Goal: Task Accomplishment & Management: Manage account settings

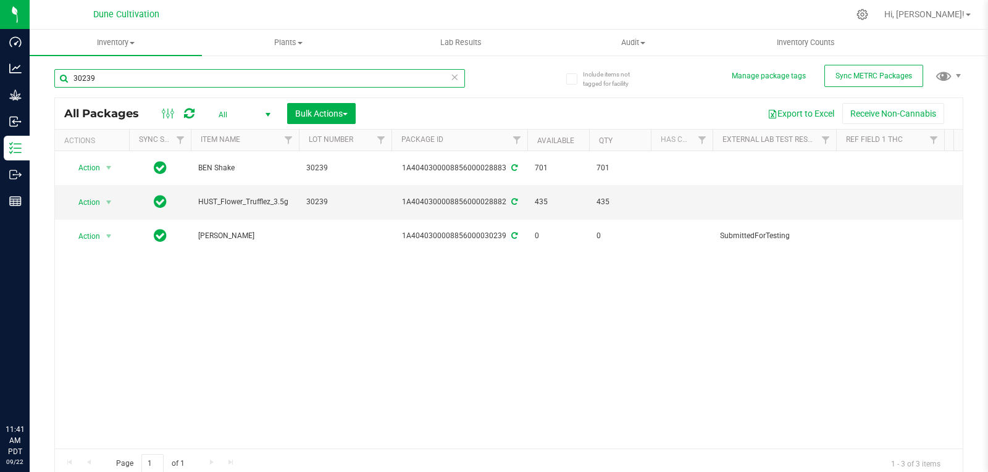
drag, startPoint x: 0, startPoint y: 0, endPoint x: 136, endPoint y: 78, distance: 157.1
click at [136, 78] on input "30239" at bounding box center [259, 78] width 411 height 19
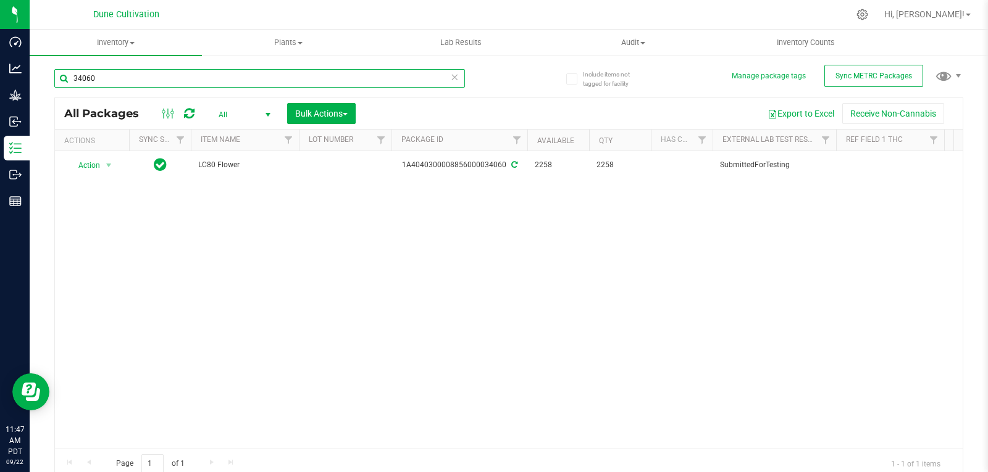
click at [107, 77] on input "34060" at bounding box center [259, 78] width 411 height 19
type input "30236"
click at [106, 165] on span "select" at bounding box center [109, 166] width 10 height 10
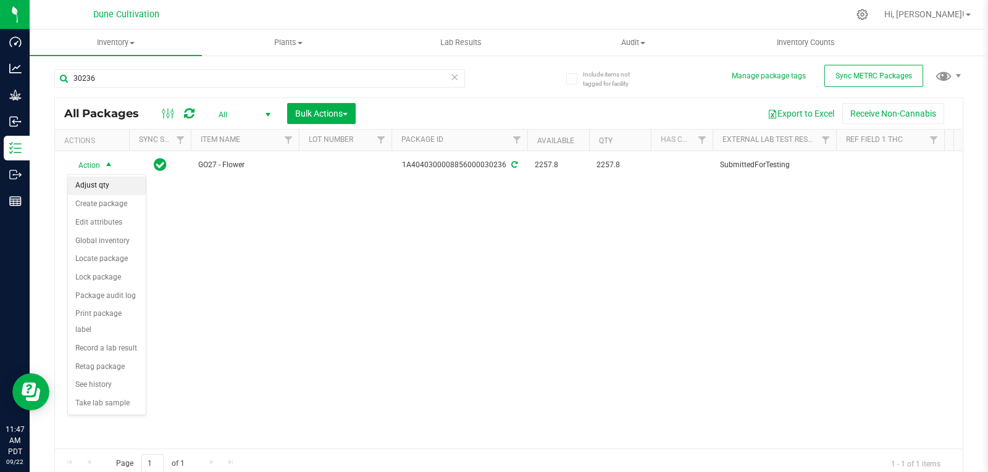
click at [102, 187] on li "Adjust qty" at bounding box center [107, 186] width 78 height 19
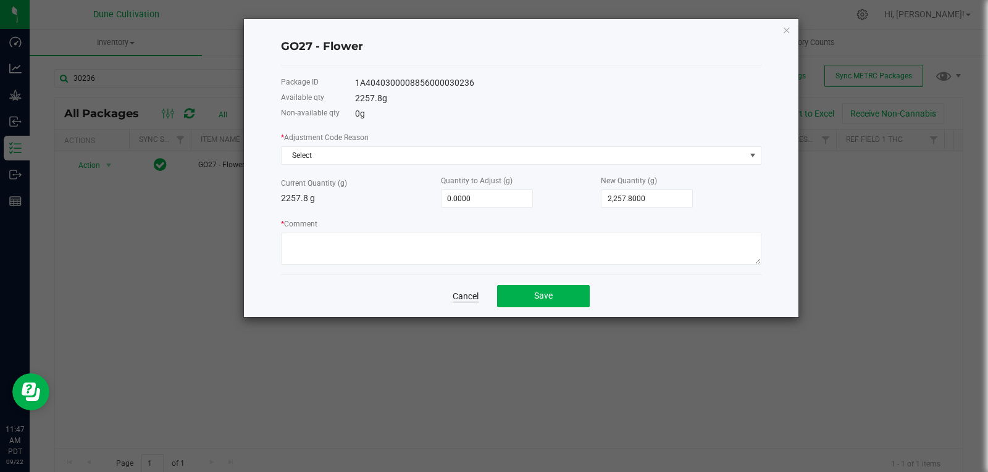
click at [463, 292] on link "Cancel" at bounding box center [466, 296] width 26 height 12
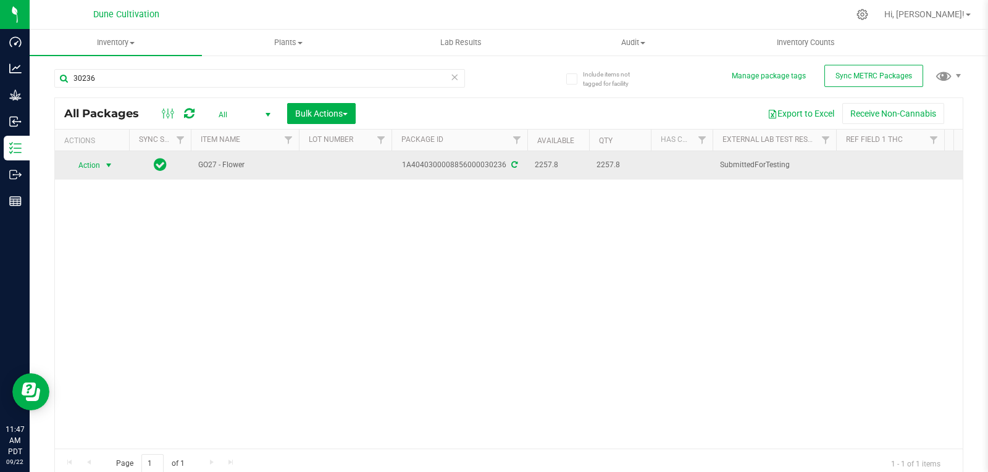
click at [106, 172] on span "select" at bounding box center [108, 165] width 15 height 17
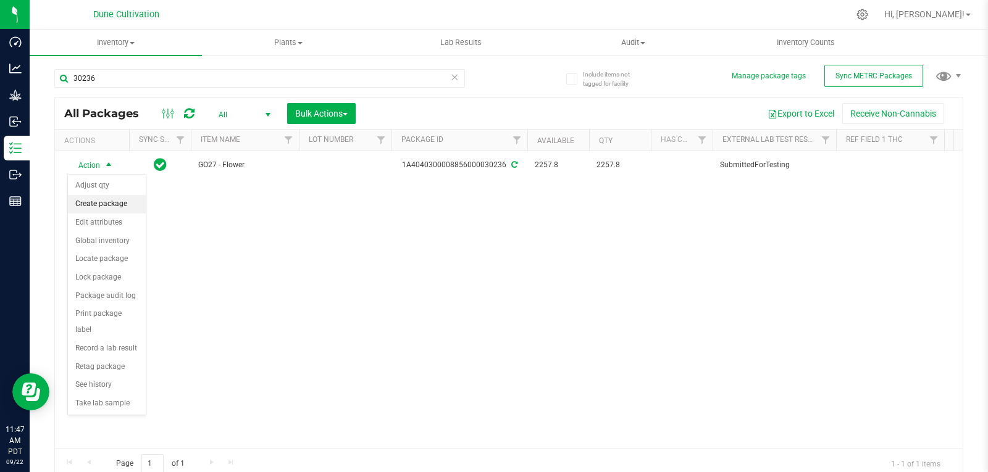
click at [109, 200] on li "Create package" at bounding box center [107, 204] width 78 height 19
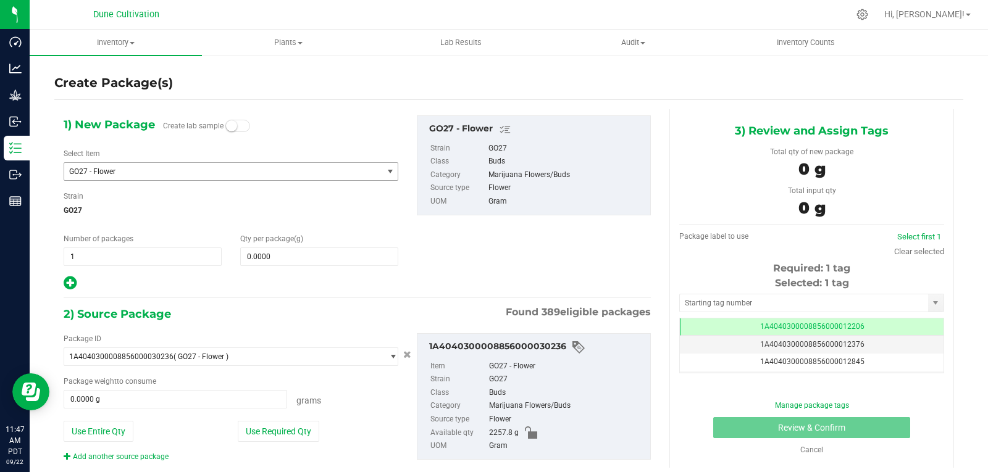
click at [140, 180] on span "GO27 - Flower" at bounding box center [231, 171] width 335 height 19
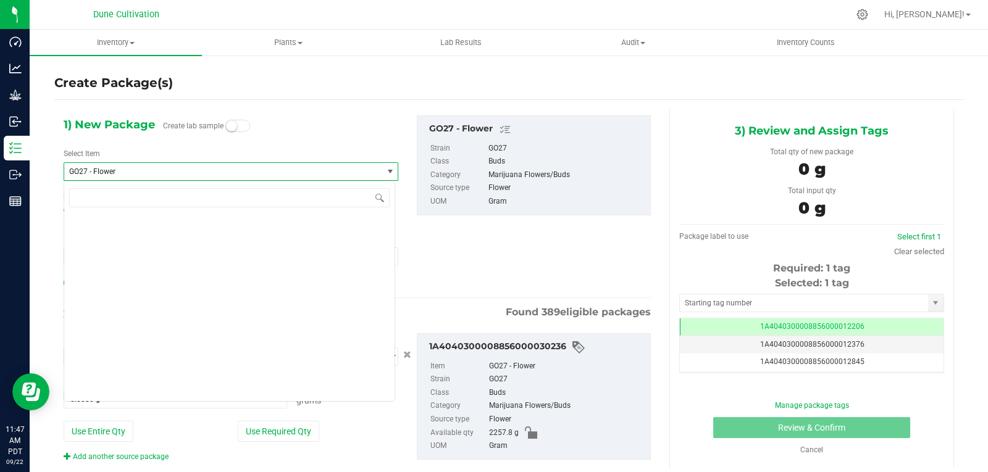
scroll to position [11812, 0]
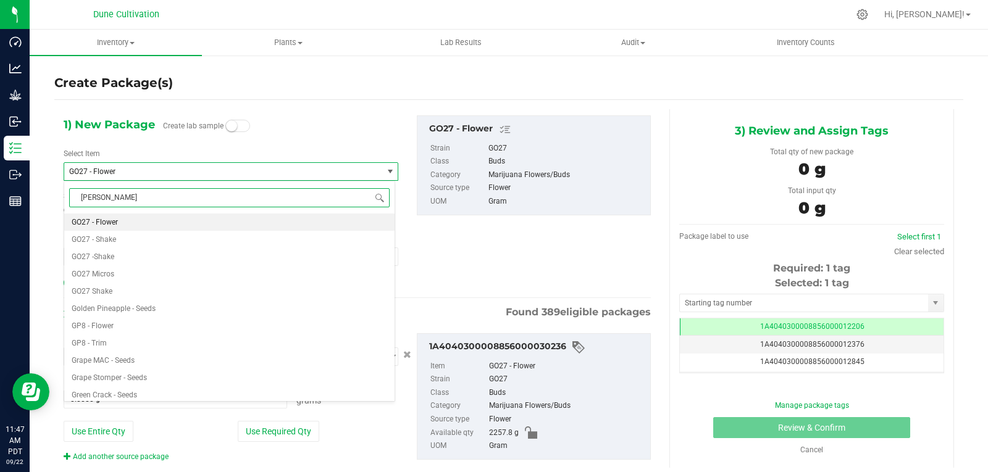
type input "stank"
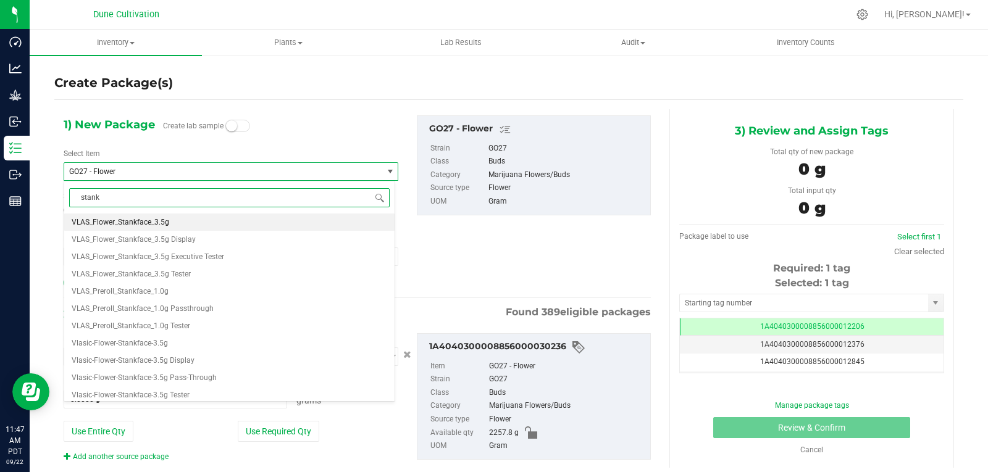
click at [141, 221] on span "VLAS_Flower_Stankface_3.5g" at bounding box center [121, 222] width 98 height 9
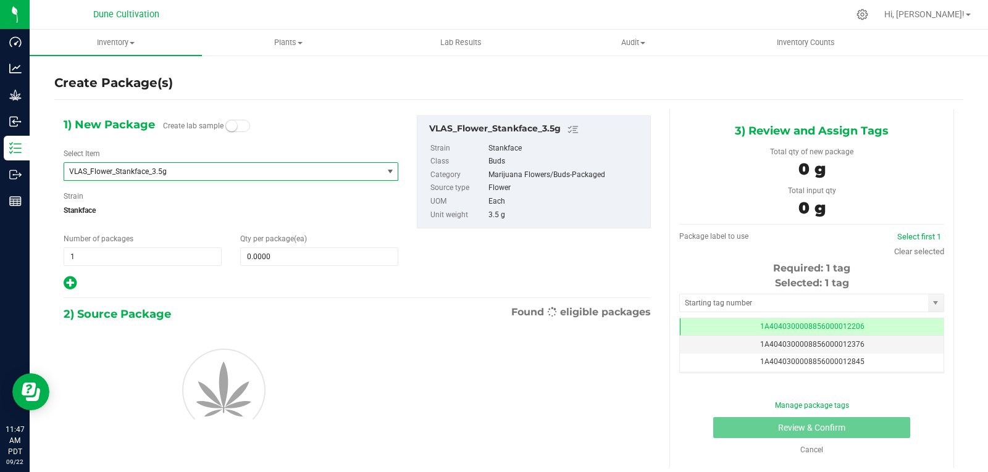
type input "0"
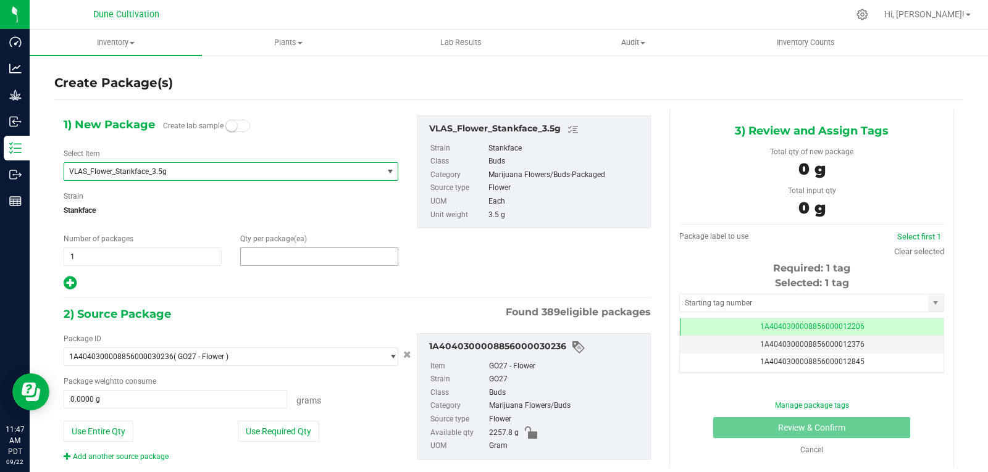
click at [351, 264] on span at bounding box center [319, 257] width 158 height 19
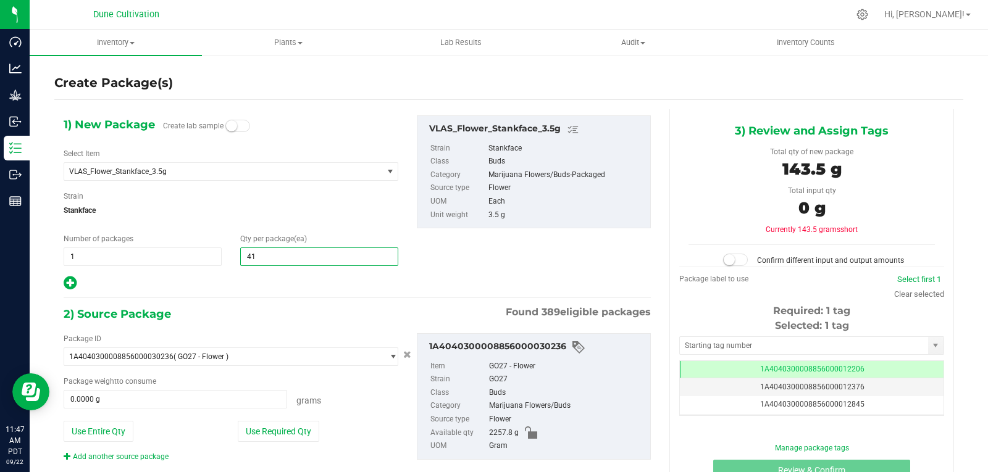
type input "410"
click at [277, 424] on button "Use Required Qty" at bounding box center [279, 431] width 82 height 21
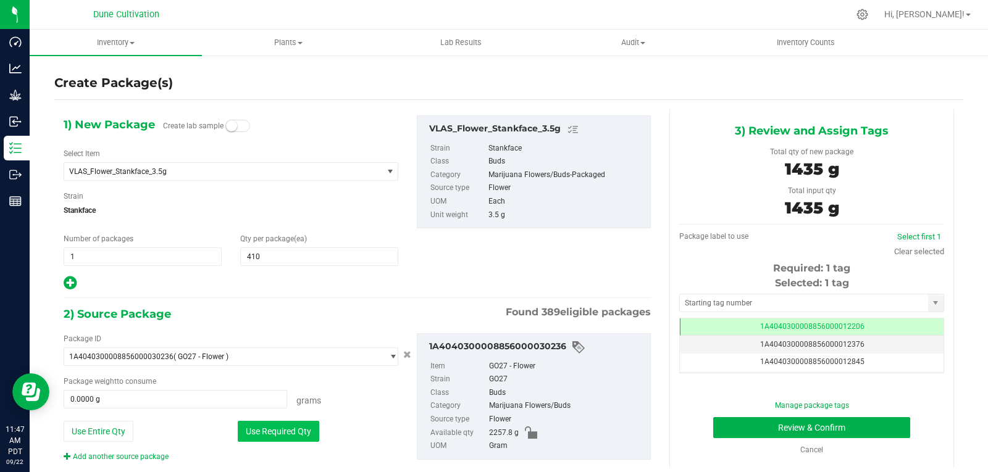
type input "1435.0000 g"
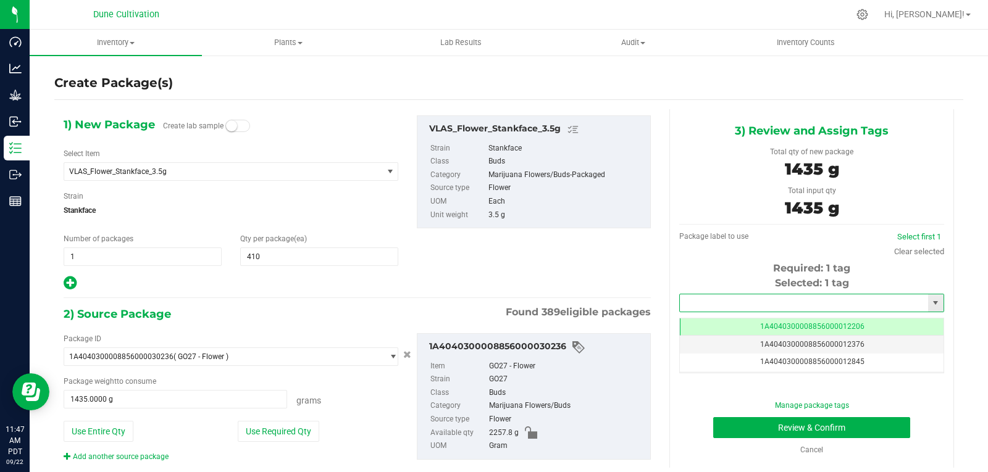
click at [742, 301] on input "text" at bounding box center [804, 303] width 248 height 17
click at [730, 323] on li "1A4040300008856000028884" at bounding box center [804, 324] width 261 height 19
type input "1A4040300008856000028884"
click at [733, 422] on button "Review & Confirm" at bounding box center [811, 428] width 197 height 21
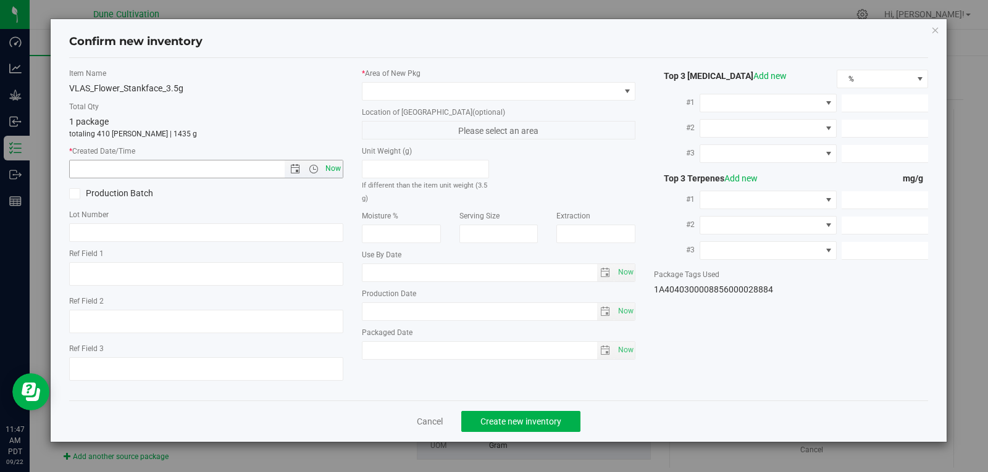
click at [333, 170] on span "Now" at bounding box center [332, 169] width 21 height 18
type input "[DATE] 11:47 AM"
click at [395, 105] on div "* Area of [GEOGRAPHIC_DATA] Location of [GEOGRAPHIC_DATA] (optional) Please sel…" at bounding box center [499, 217] width 293 height 298
click at [400, 94] on span at bounding box center [492, 91] width 258 height 17
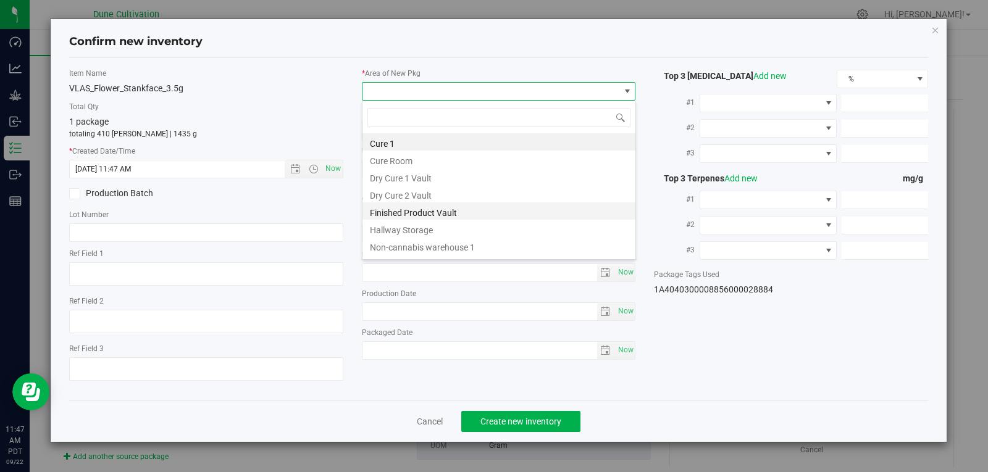
click at [411, 214] on li "Finished Product Vault" at bounding box center [499, 211] width 273 height 17
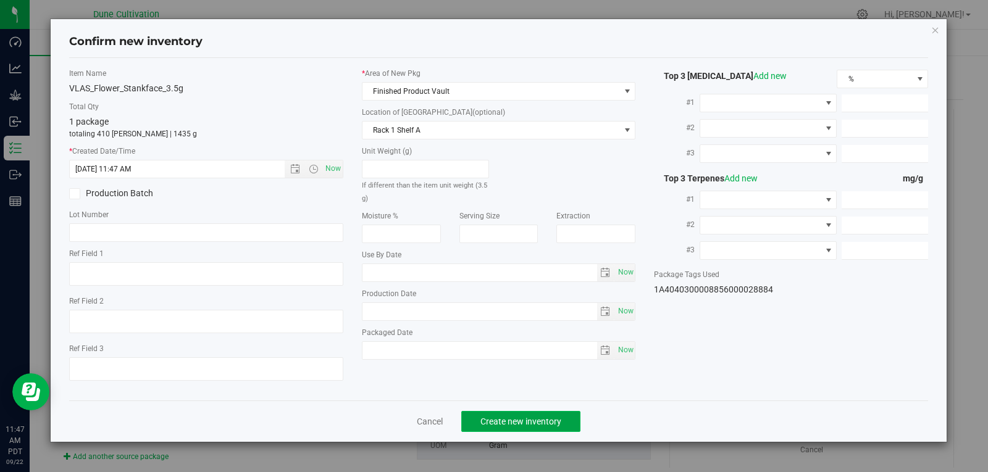
click at [537, 417] on span "Create new inventory" at bounding box center [521, 422] width 81 height 10
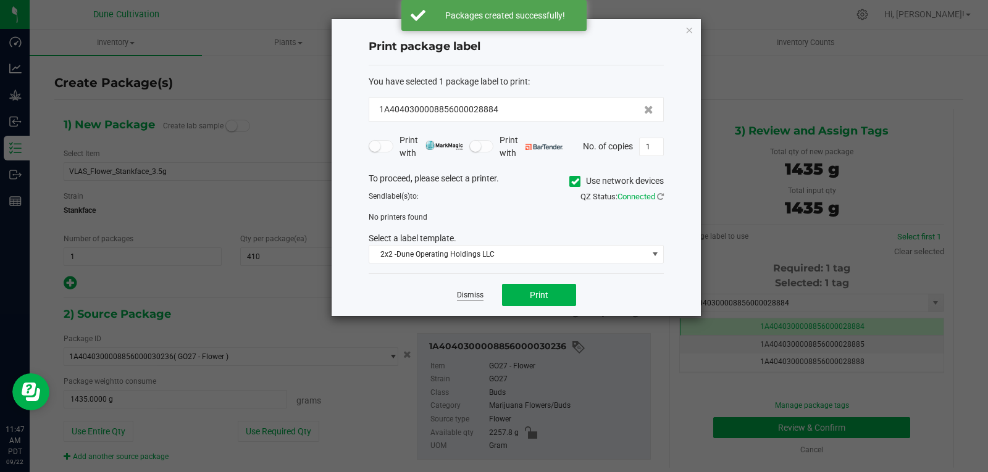
click at [476, 295] on link "Dismiss" at bounding box center [470, 295] width 27 height 10
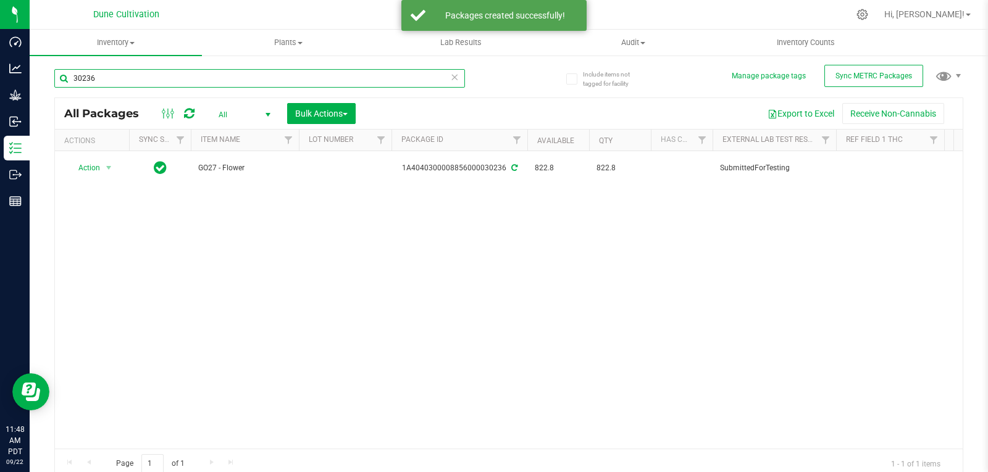
click at [141, 76] on input "30236" at bounding box center [259, 78] width 411 height 19
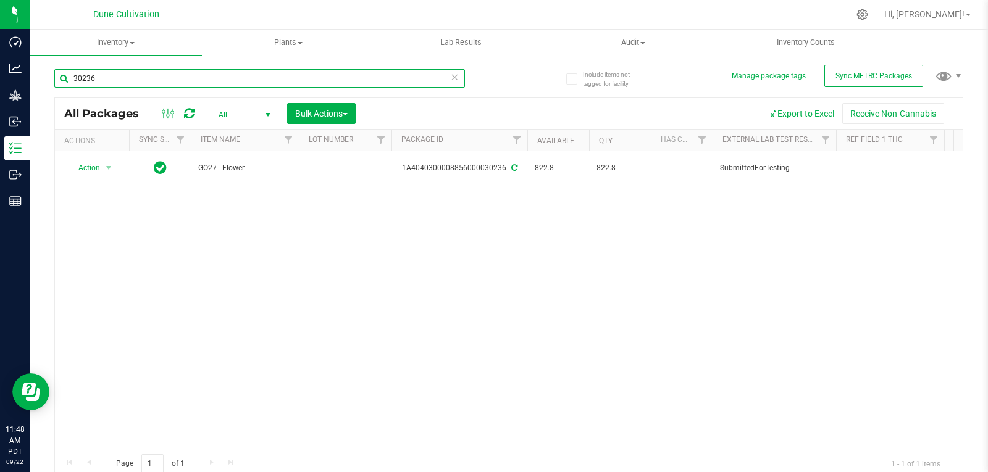
click at [141, 76] on input "30236" at bounding box center [259, 78] width 411 height 19
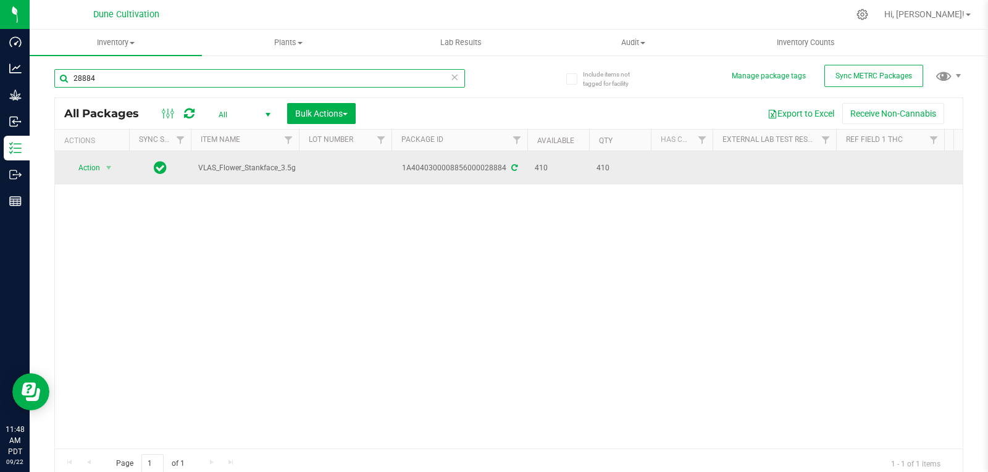
type input "28884"
click at [341, 170] on td at bounding box center [345, 167] width 93 height 33
type input "30236"
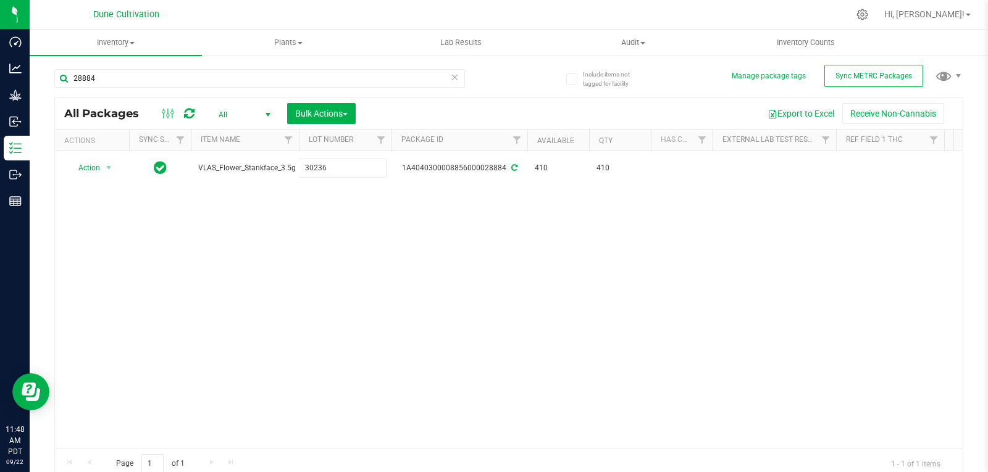
click at [337, 270] on div "All Packages All Active Only Lab Samples Locked All External Internal Bulk Acti…" at bounding box center [508, 289] width 909 height 382
click at [96, 77] on input "28884" at bounding box center [259, 78] width 411 height 19
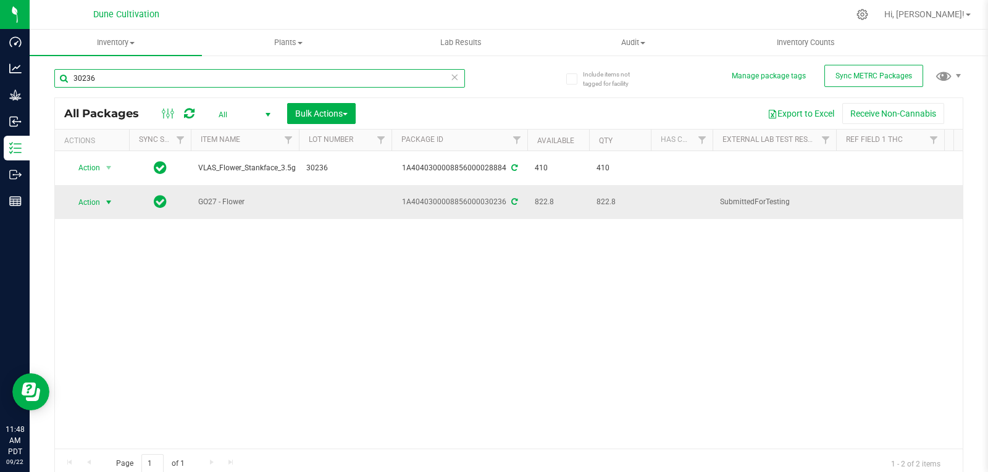
type input "30236"
click at [98, 199] on span "Action" at bounding box center [83, 202] width 33 height 17
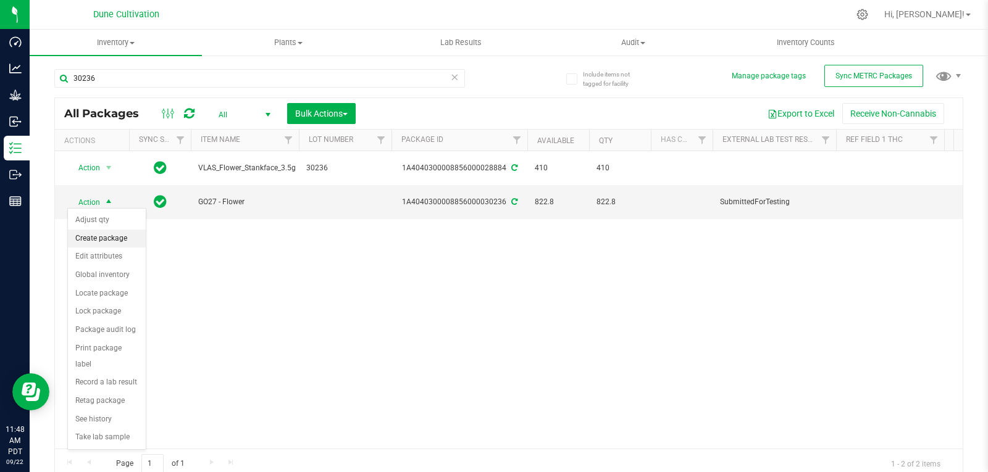
click at [95, 238] on li "Create package" at bounding box center [107, 239] width 78 height 19
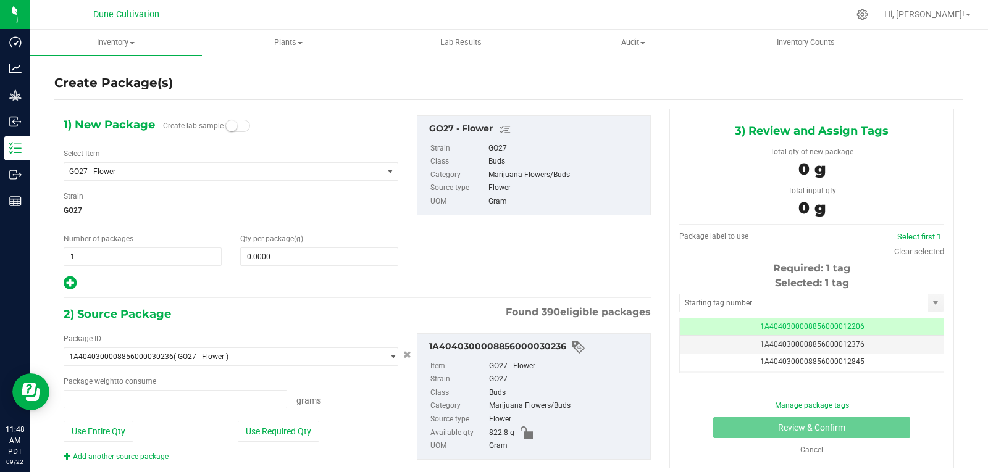
type input "0.0000 g"
click at [107, 166] on span "GO27 - Flower" at bounding box center [223, 171] width 318 height 17
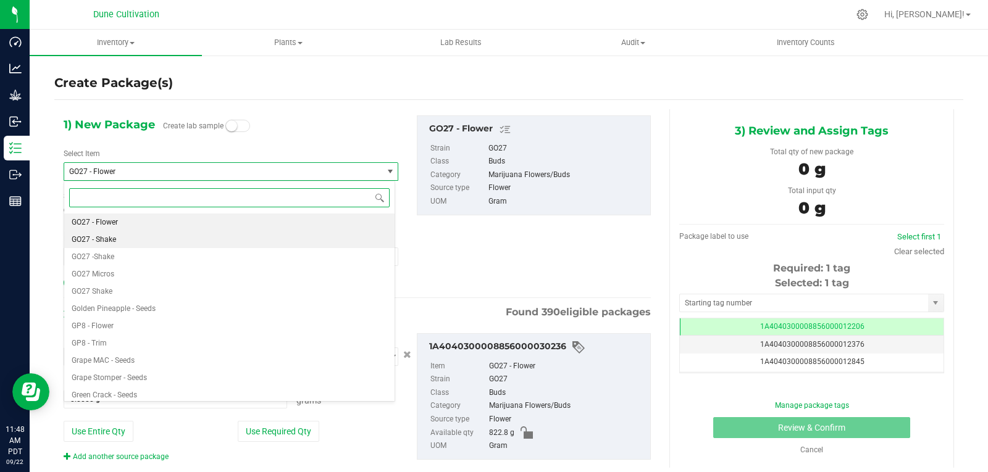
click at [130, 239] on li "GO27 - Shake" at bounding box center [229, 239] width 330 height 17
type input "0.0000"
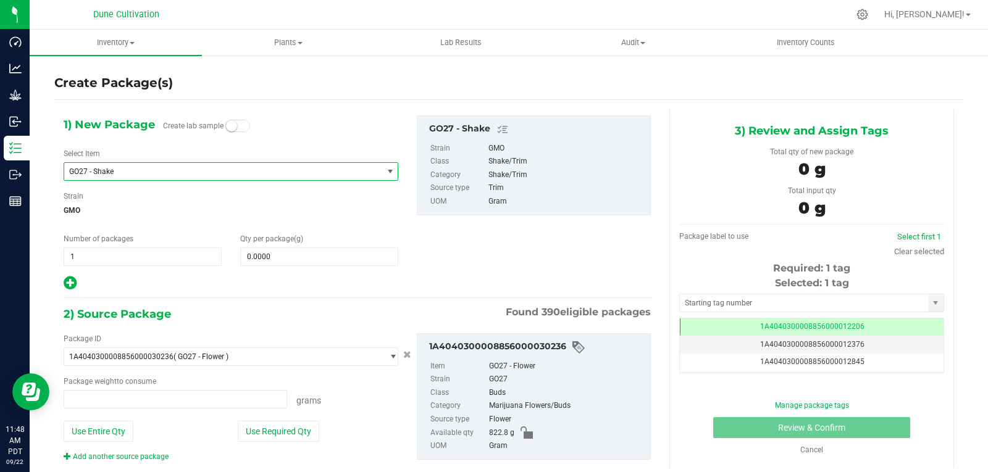
type input "0.0000 g"
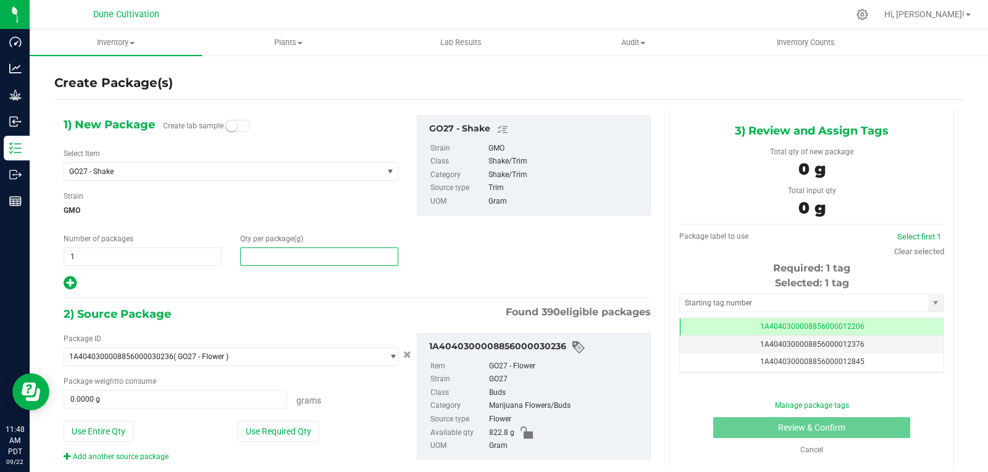
click at [314, 263] on span at bounding box center [319, 257] width 158 height 19
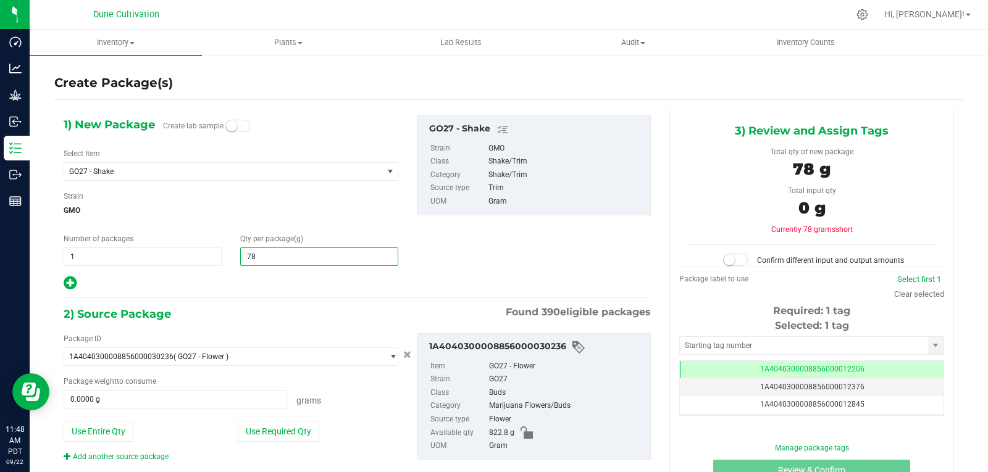
type input "782"
type input "782.0000"
click at [267, 431] on button "Use Required Qty" at bounding box center [279, 431] width 82 height 21
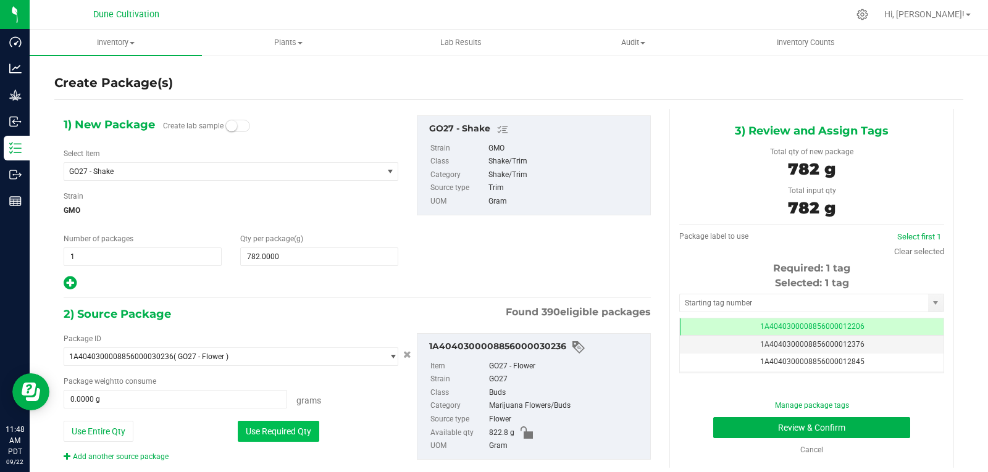
type input "782.0000 g"
click at [771, 302] on input "text" at bounding box center [804, 303] width 248 height 17
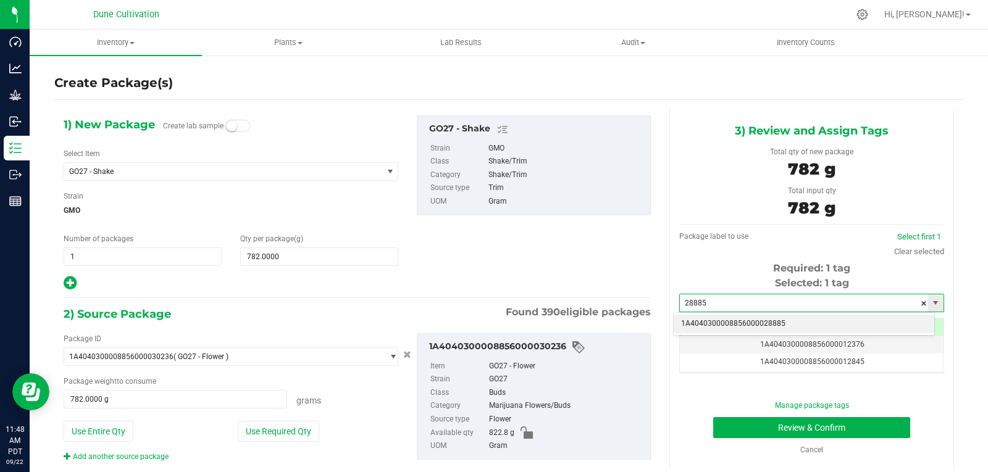
click at [757, 324] on li "1A4040300008856000028885" at bounding box center [804, 324] width 261 height 19
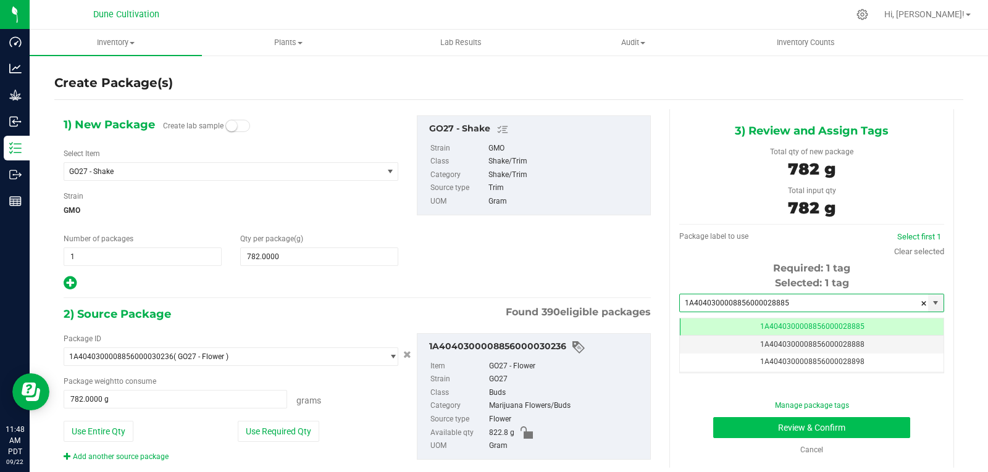
type input "1A4040300008856000028885"
click at [749, 432] on button "Review & Confirm" at bounding box center [811, 428] width 197 height 21
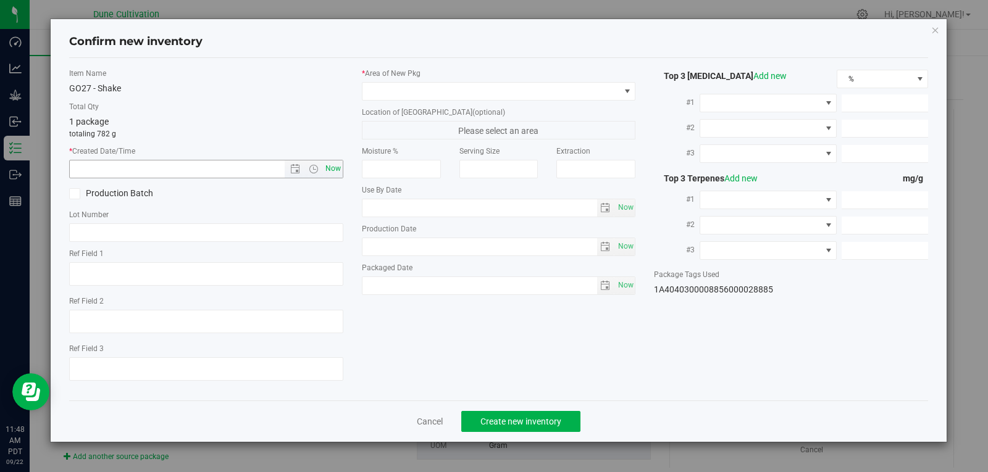
click at [340, 173] on span "Now" at bounding box center [332, 169] width 21 height 18
type input "[DATE] 11:48 AM"
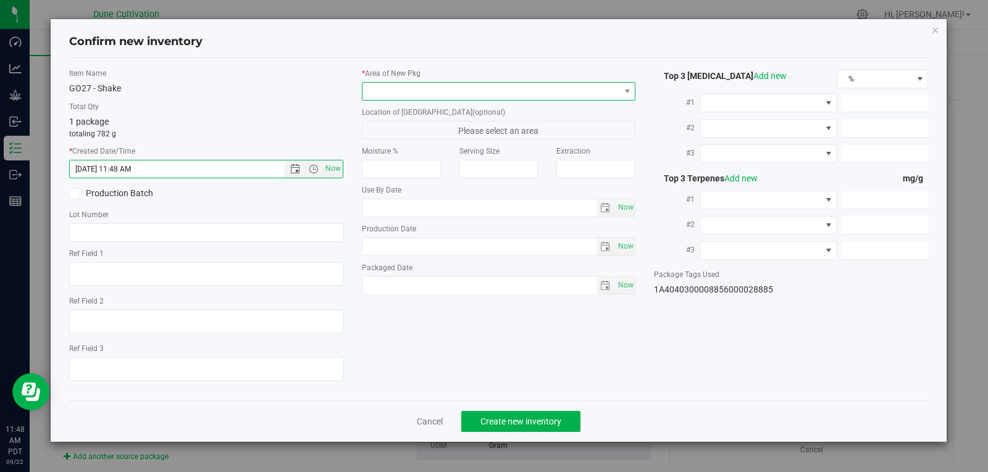
click at [388, 93] on span at bounding box center [492, 91] width 258 height 17
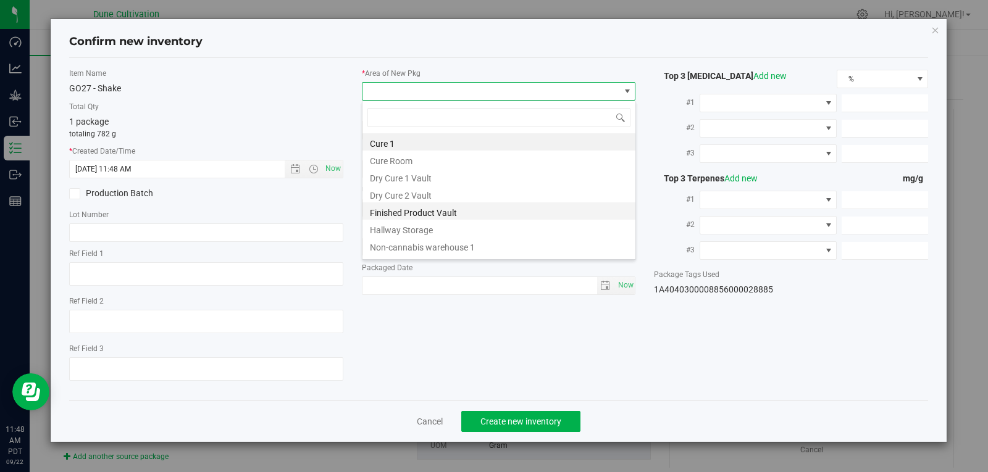
click at [402, 211] on li "Finished Product Vault" at bounding box center [499, 211] width 273 height 17
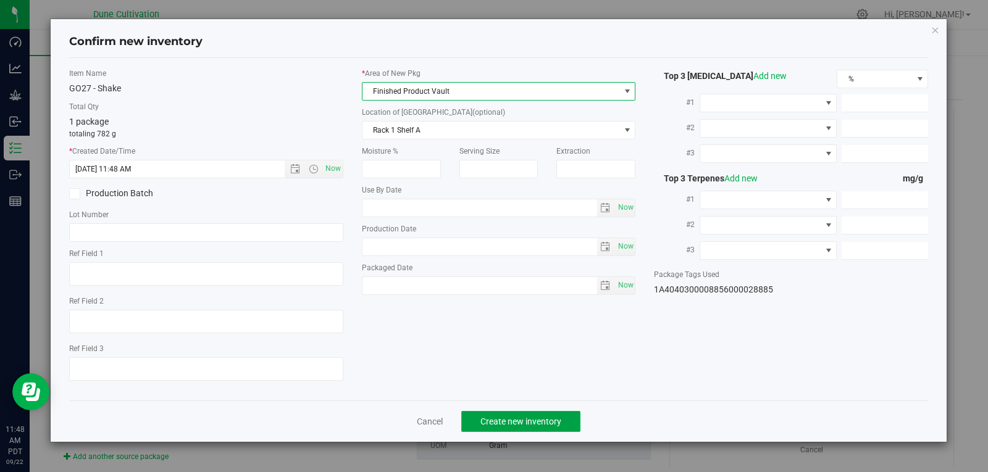
click at [493, 417] on span "Create new inventory" at bounding box center [521, 422] width 81 height 10
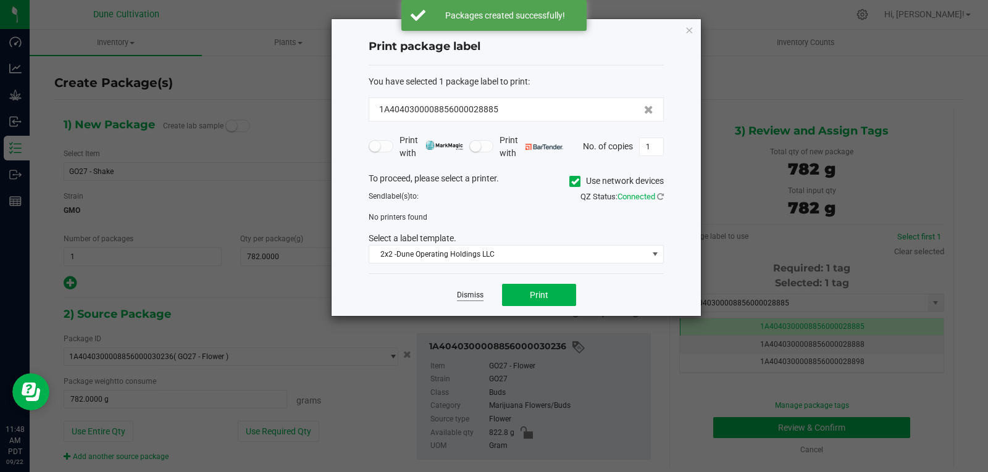
click at [469, 294] on link "Dismiss" at bounding box center [470, 295] width 27 height 10
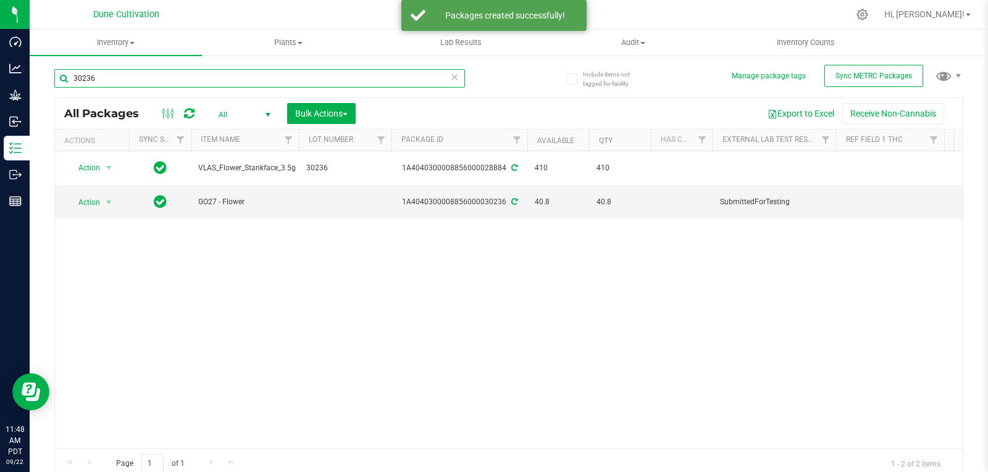
click at [120, 73] on input "30236" at bounding box center [259, 78] width 411 height 19
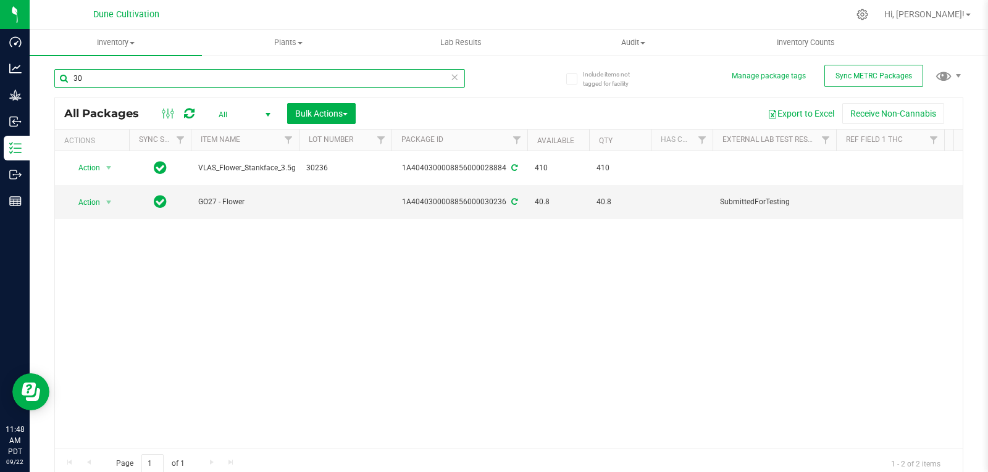
type input "3"
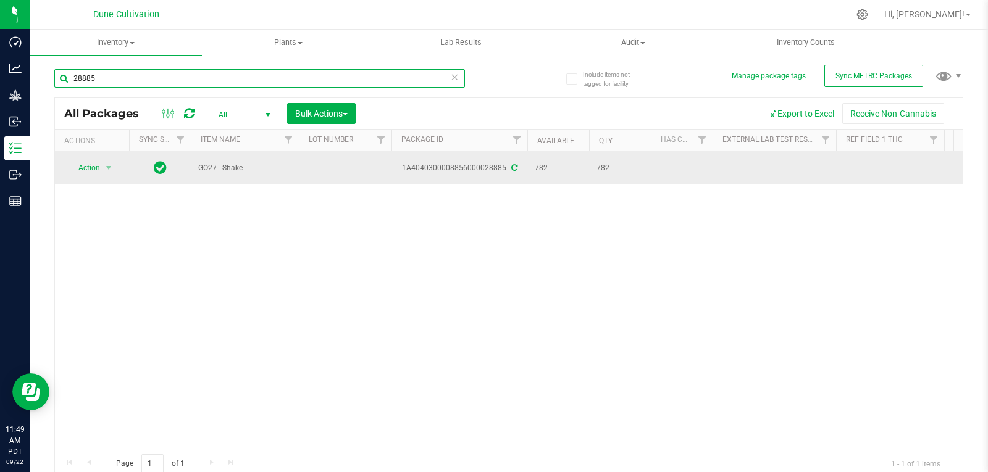
type input "28885"
click at [320, 167] on td at bounding box center [345, 167] width 93 height 33
type input "30236"
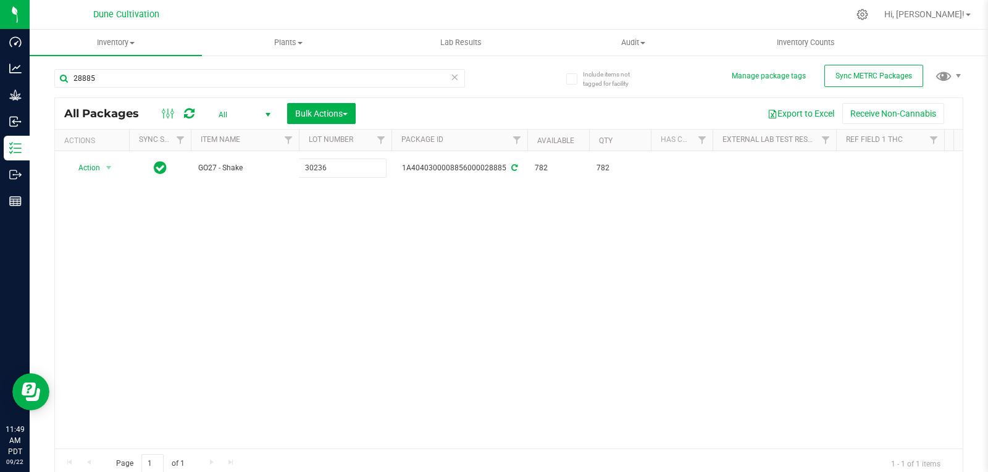
click at [342, 209] on div "All Packages All Active Only Lab Samples Locked All External Internal Bulk Acti…" at bounding box center [508, 289] width 909 height 382
click at [111, 74] on input "28885" at bounding box center [259, 78] width 411 height 19
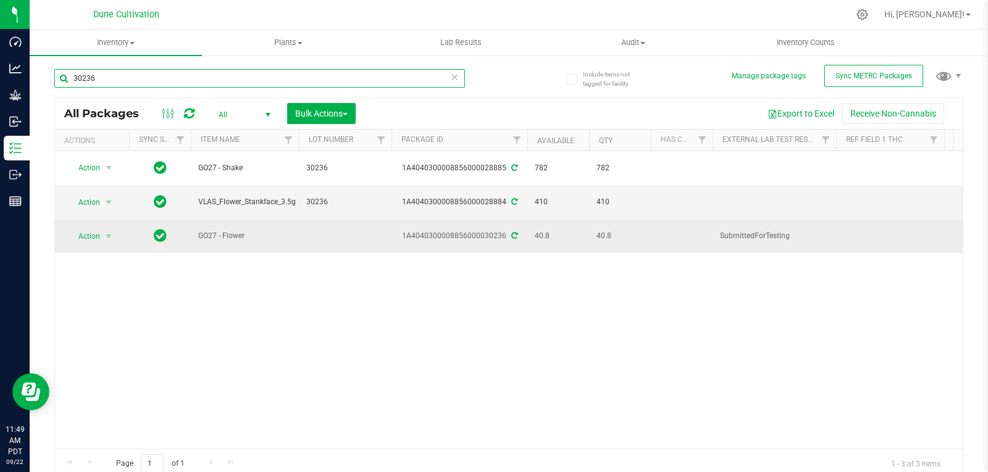
type input "30236"
click at [97, 233] on span "Action" at bounding box center [83, 236] width 33 height 17
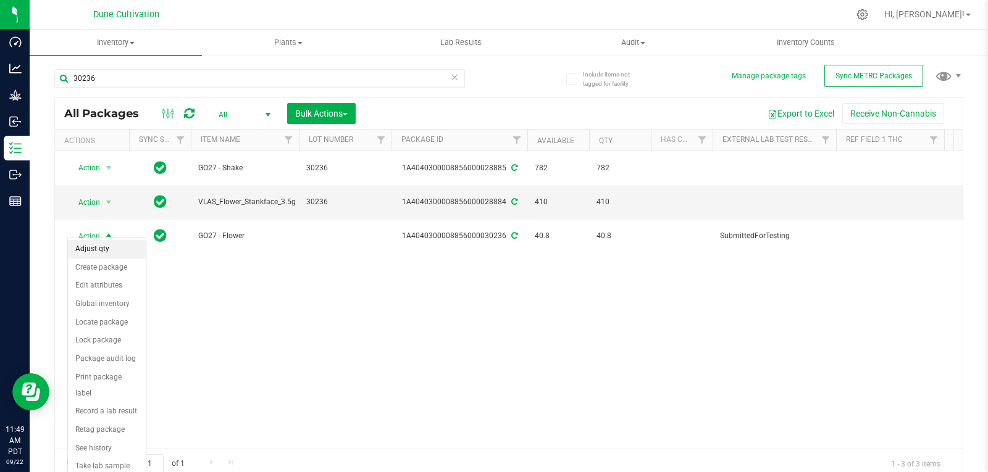
click at [100, 254] on li "Adjust qty" at bounding box center [107, 249] width 78 height 19
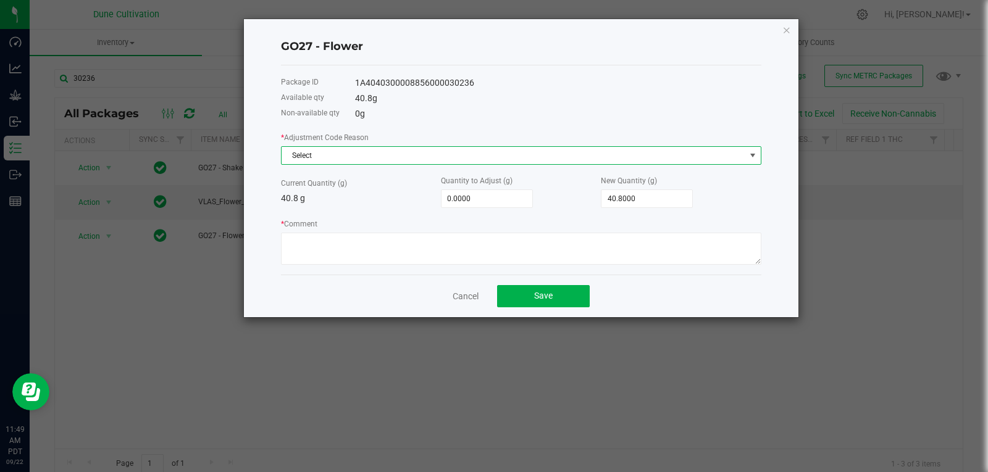
click at [413, 153] on span "Select" at bounding box center [514, 155] width 464 height 17
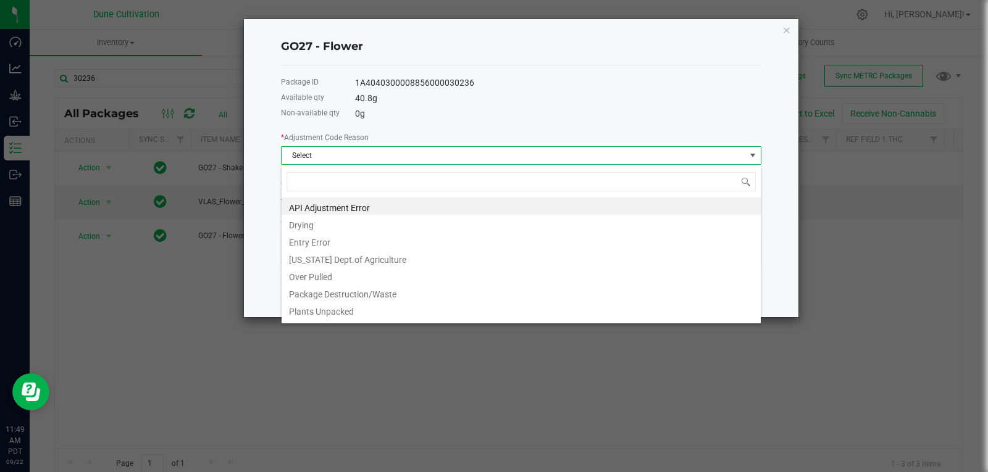
scroll to position [19, 481]
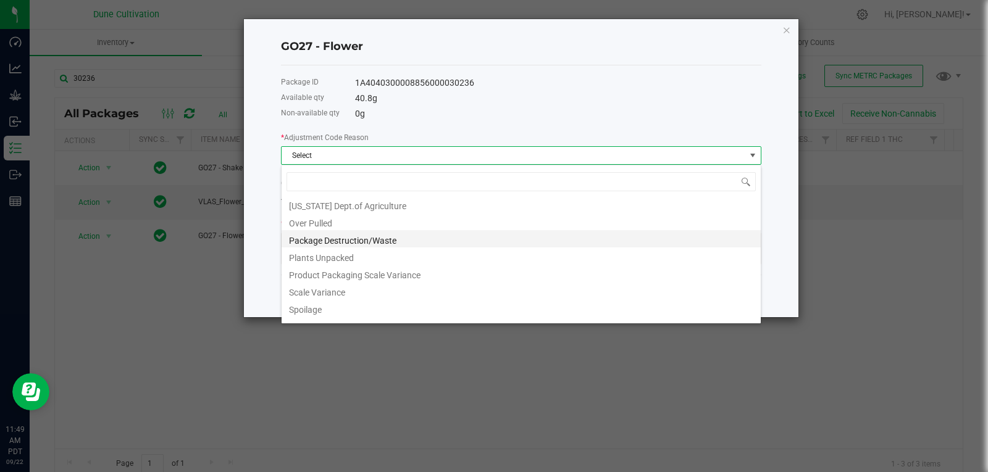
click at [369, 246] on li "Package Destruction/Waste" at bounding box center [521, 238] width 479 height 17
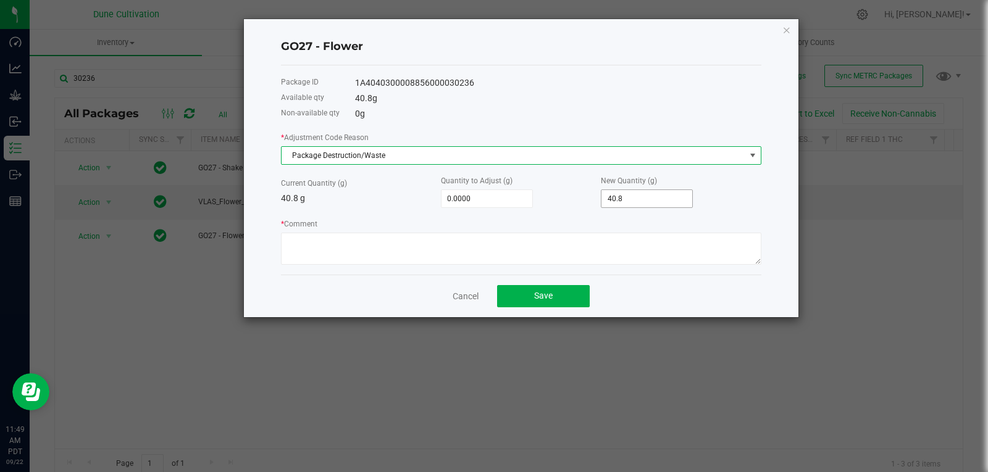
click at [636, 198] on input "40.8" at bounding box center [647, 198] width 91 height 17
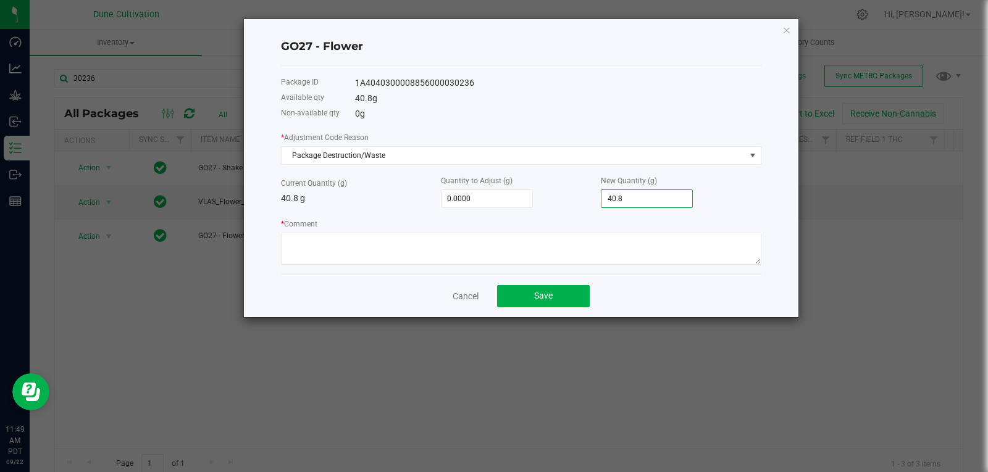
click at [636, 198] on input "40.8" at bounding box center [647, 198] width 91 height 17
type input "40.8000"
click at [519, 187] on div "Quantity to Adjust (g) 0.0000" at bounding box center [521, 191] width 160 height 34
click at [512, 196] on input "0" at bounding box center [487, 198] width 91 height 17
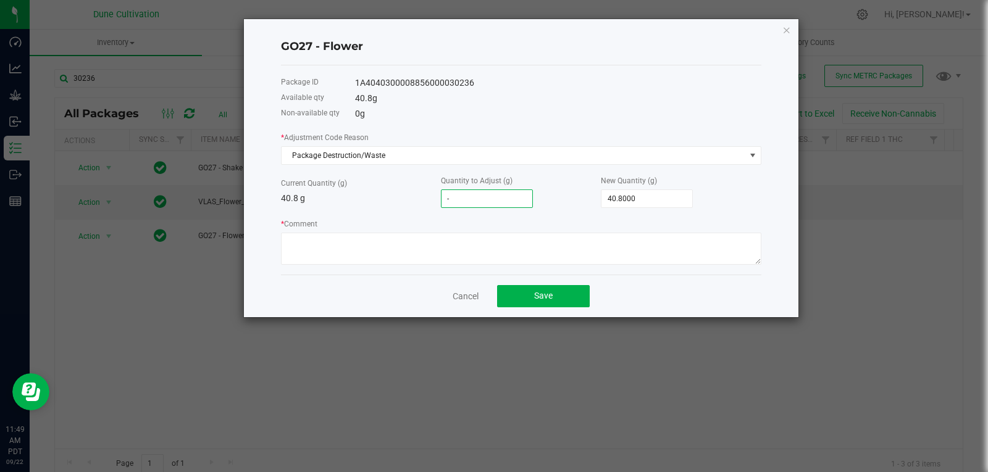
type input "-1"
type input "39.8000"
type input "-1.5"
type input "39.3000"
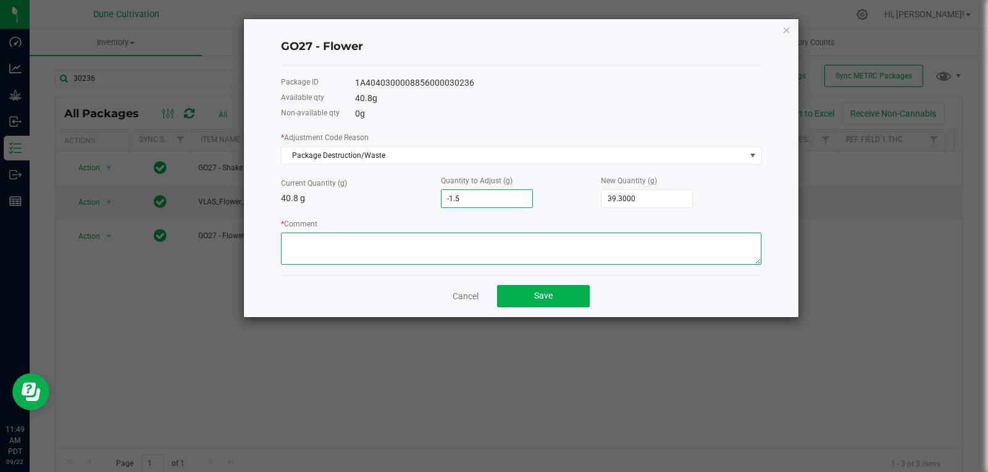
type input "-1.5000"
click at [477, 261] on textarea "* Comment" at bounding box center [521, 249] width 481 height 32
type textarea "Stem Waste"
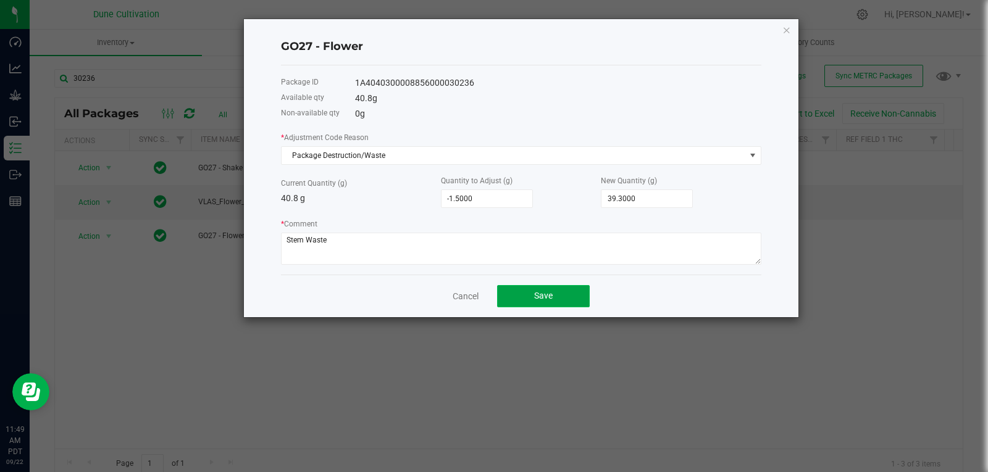
click at [544, 290] on button "Save" at bounding box center [543, 296] width 93 height 22
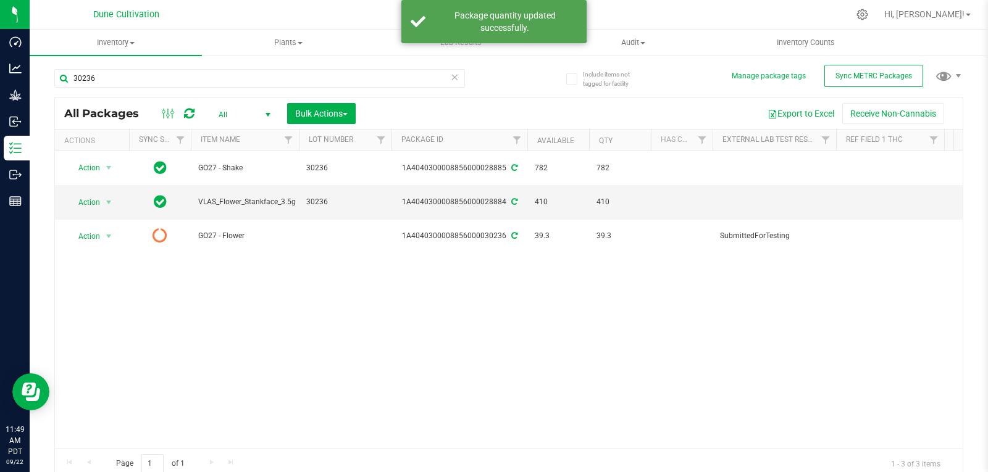
click at [196, 111] on div at bounding box center [177, 113] width 41 height 15
click at [193, 111] on icon at bounding box center [189, 113] width 10 height 12
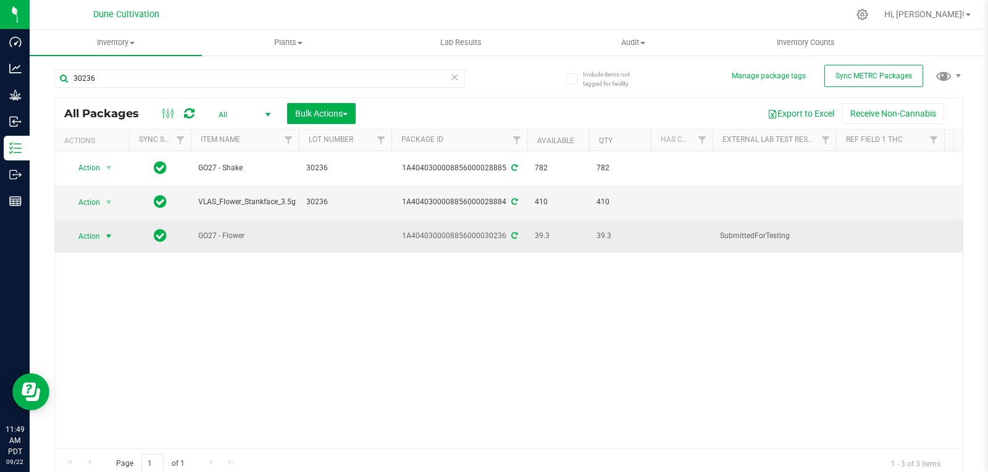
click at [101, 231] on span "select" at bounding box center [108, 236] width 15 height 17
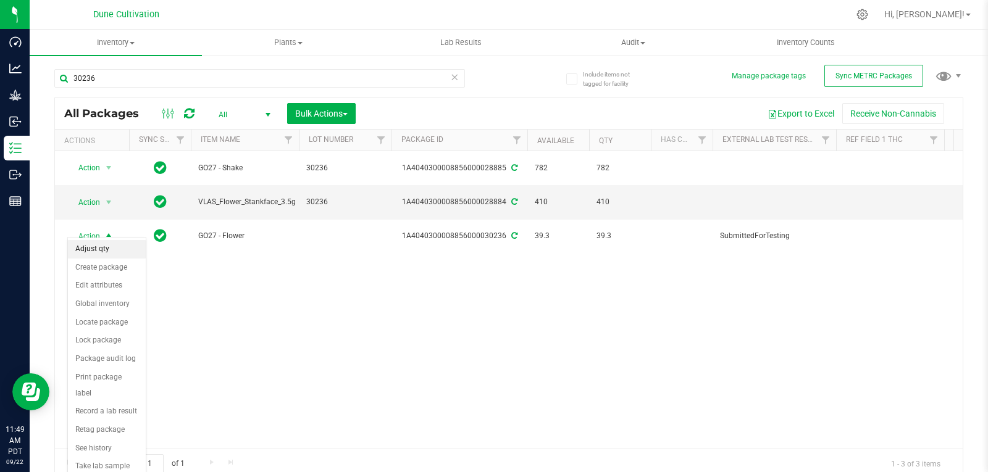
click at [101, 252] on li "Adjust qty" at bounding box center [107, 249] width 78 height 19
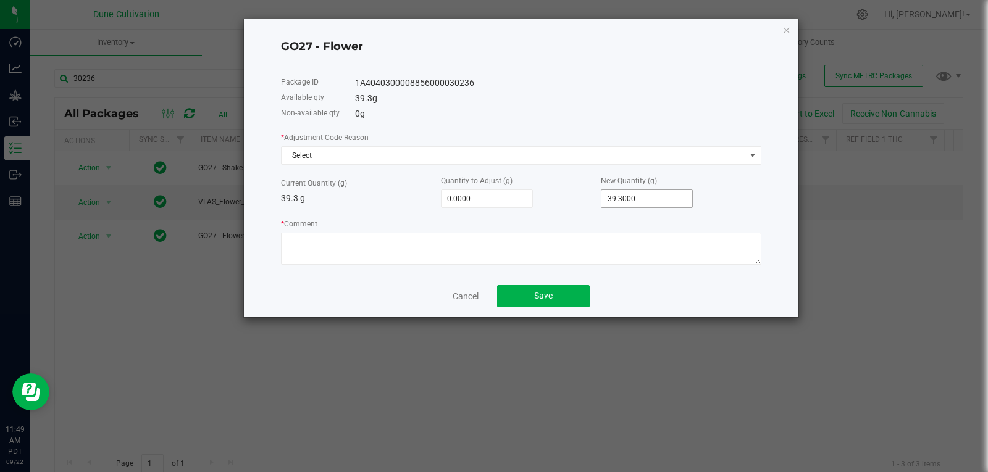
type input "39.3"
click at [626, 197] on input "39.3" at bounding box center [647, 198] width 91 height 17
type input "-39.3000"
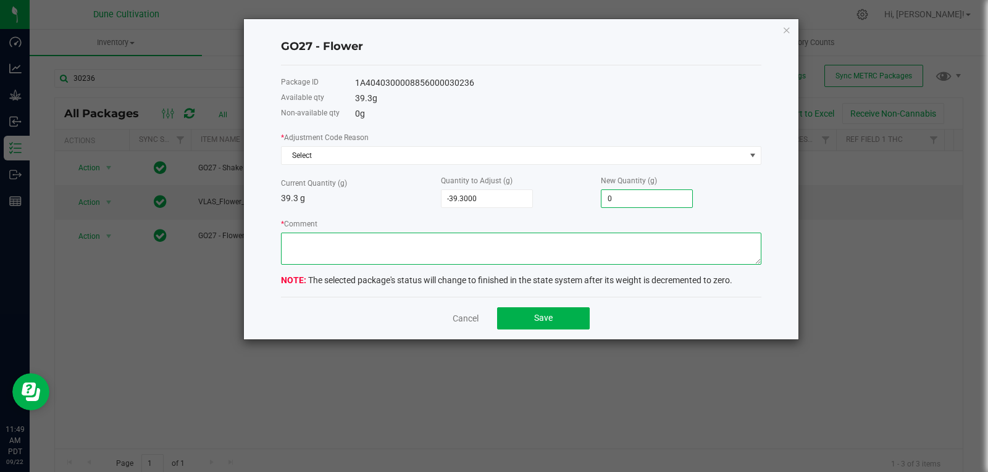
type input "0.0000"
click at [587, 241] on textarea "* Comment" at bounding box center [521, 249] width 481 height 32
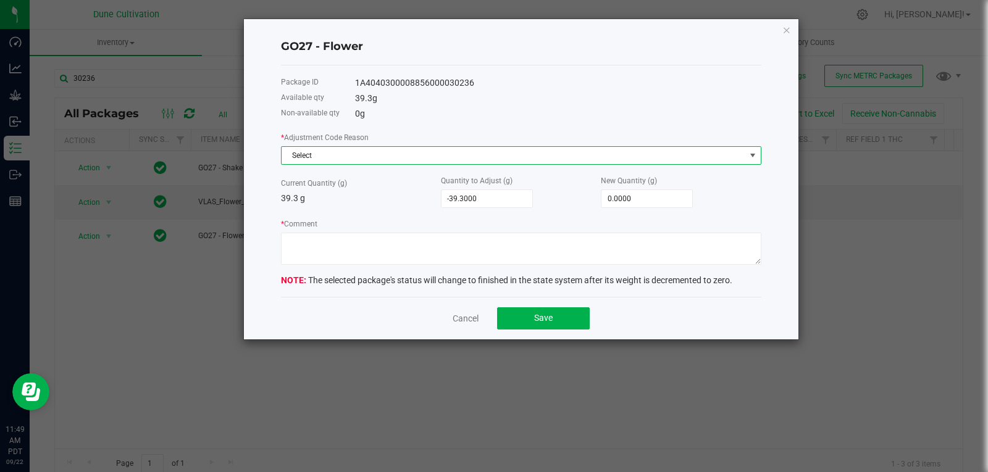
click at [510, 150] on span "Select" at bounding box center [514, 155] width 464 height 17
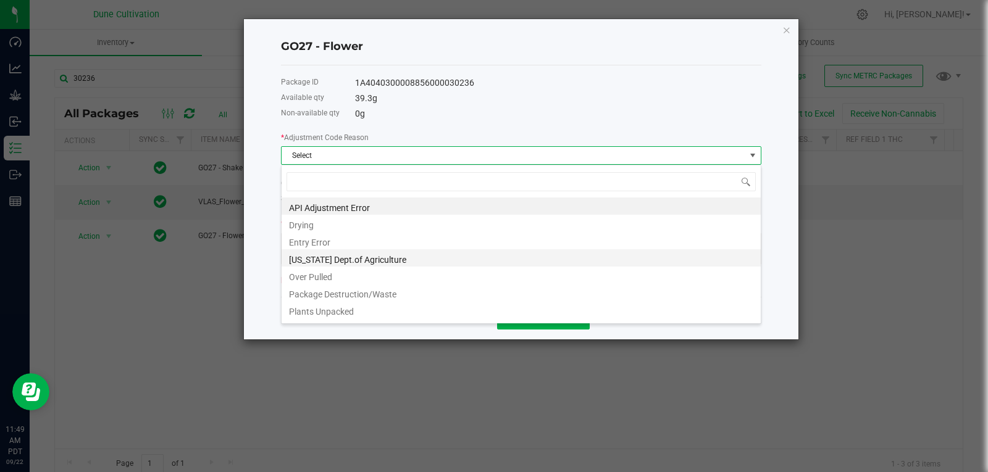
scroll to position [119, 0]
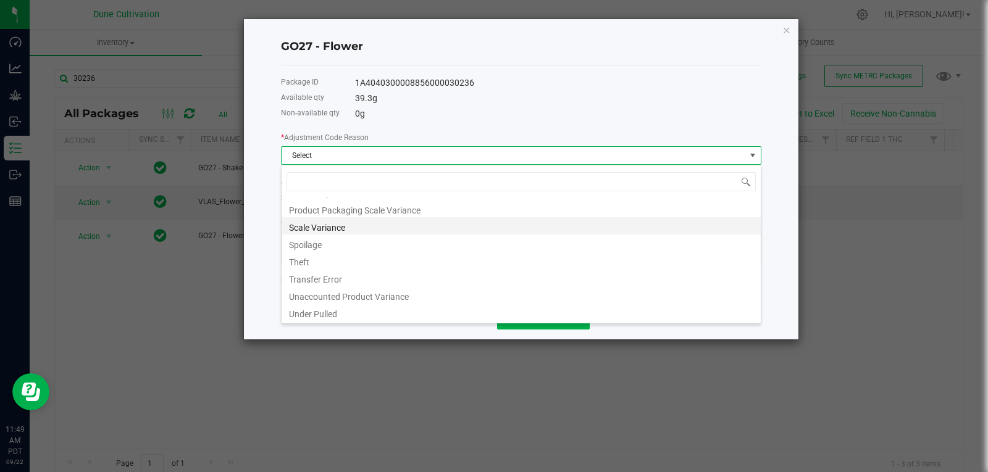
click at [369, 229] on li "Scale Variance" at bounding box center [521, 225] width 479 height 17
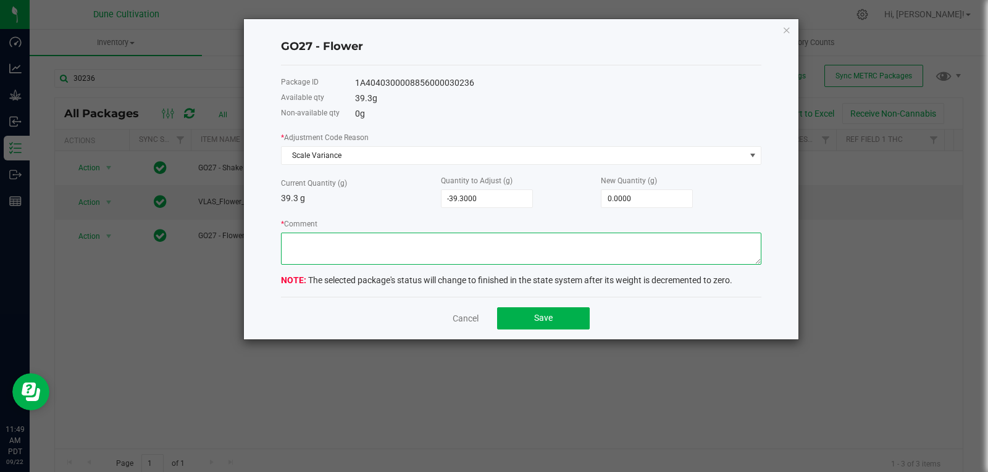
click at [386, 251] on textarea "* Comment" at bounding box center [521, 249] width 481 height 32
type textarea "Scale Variance"
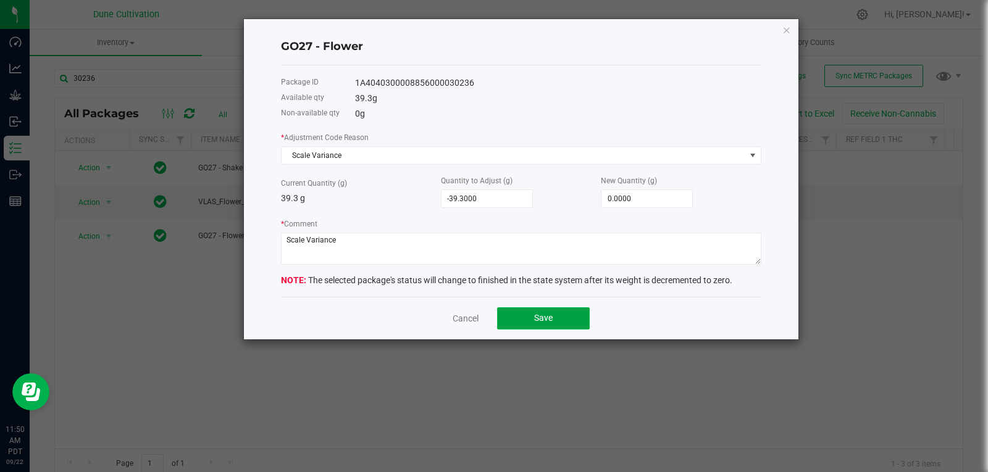
click at [535, 323] on span "Save" at bounding box center [543, 318] width 19 height 10
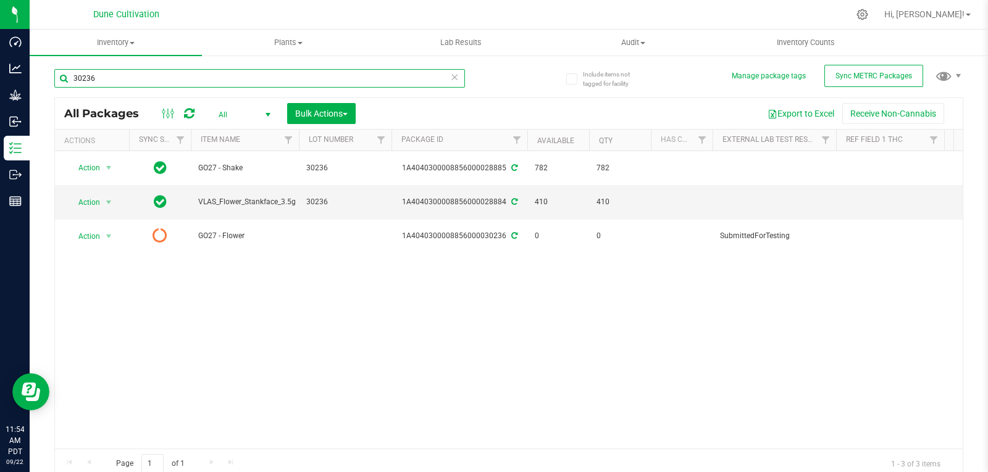
click at [121, 76] on input "30236" at bounding box center [259, 78] width 411 height 19
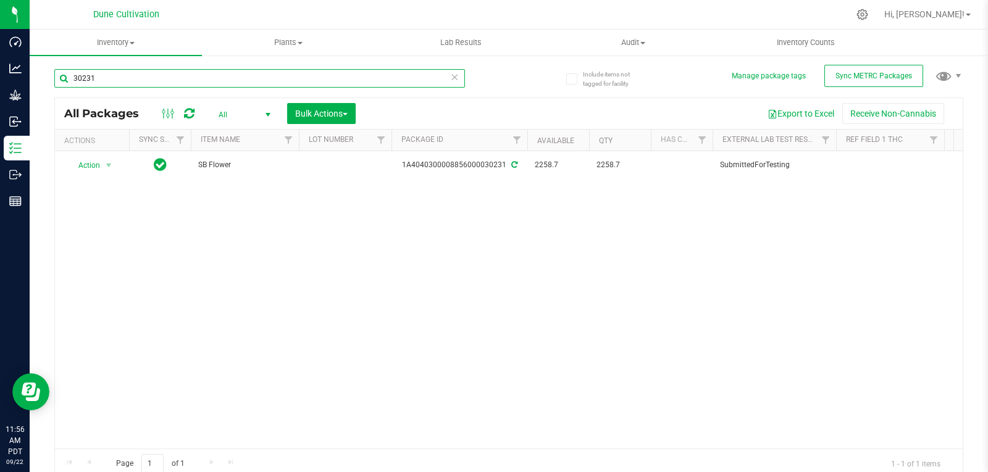
click at [121, 76] on input "30231" at bounding box center [259, 78] width 411 height 19
type input "30231"
click at [233, 308] on div "Action Action Adjust qty Create package Edit attributes Global inventory Locate…" at bounding box center [509, 300] width 908 height 298
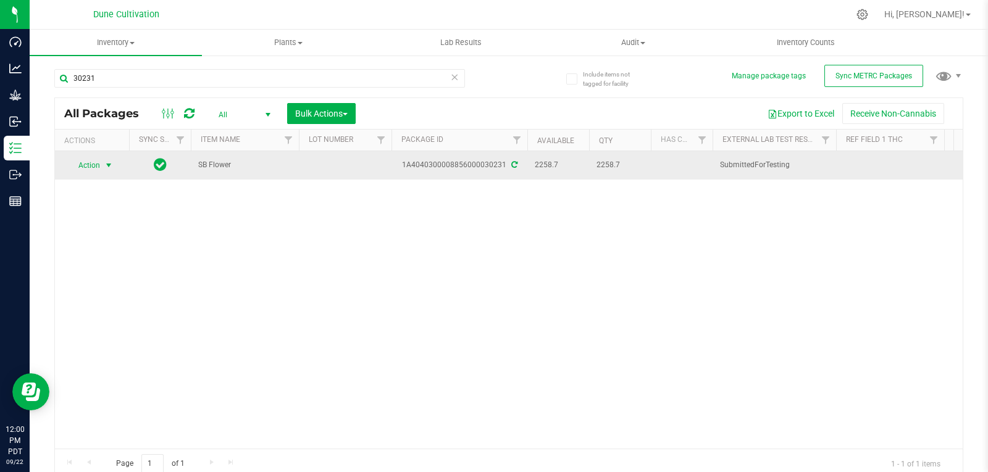
click at [106, 161] on span "select" at bounding box center [109, 166] width 10 height 10
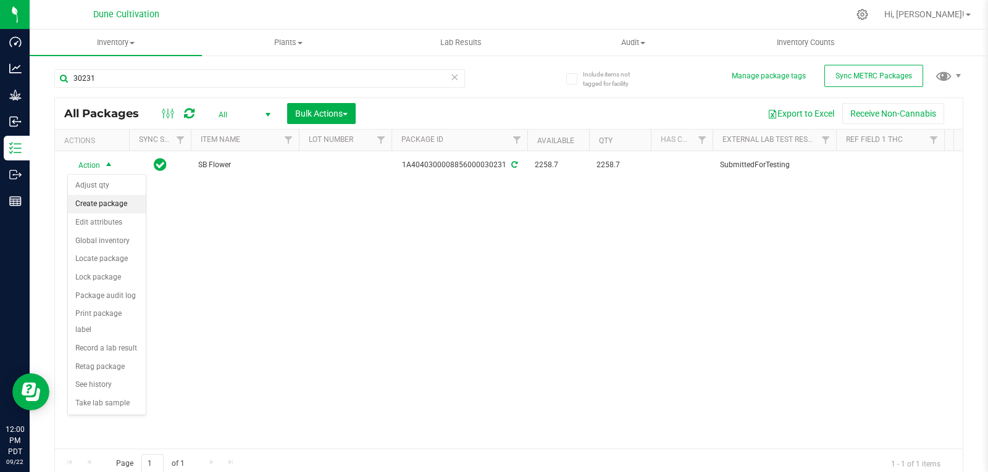
click at [104, 198] on li "Create package" at bounding box center [107, 204] width 78 height 19
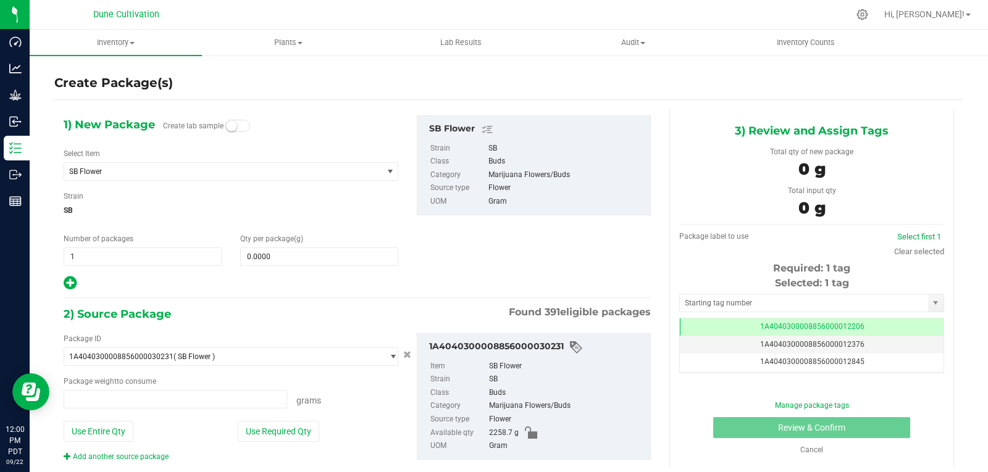
scroll to position [0, -1]
type input "0.0000 g"
click at [169, 174] on span "SB Flower" at bounding box center [217, 171] width 296 height 9
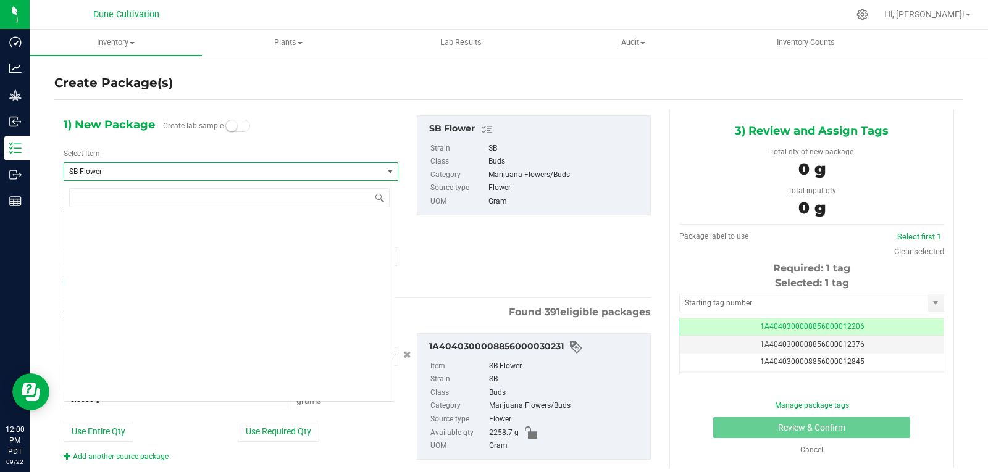
scroll to position [44254, 0]
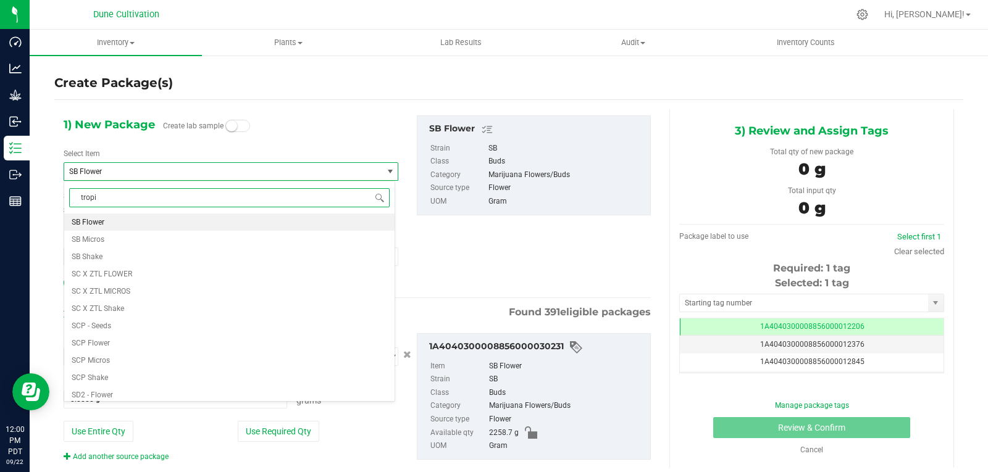
type input "tropic"
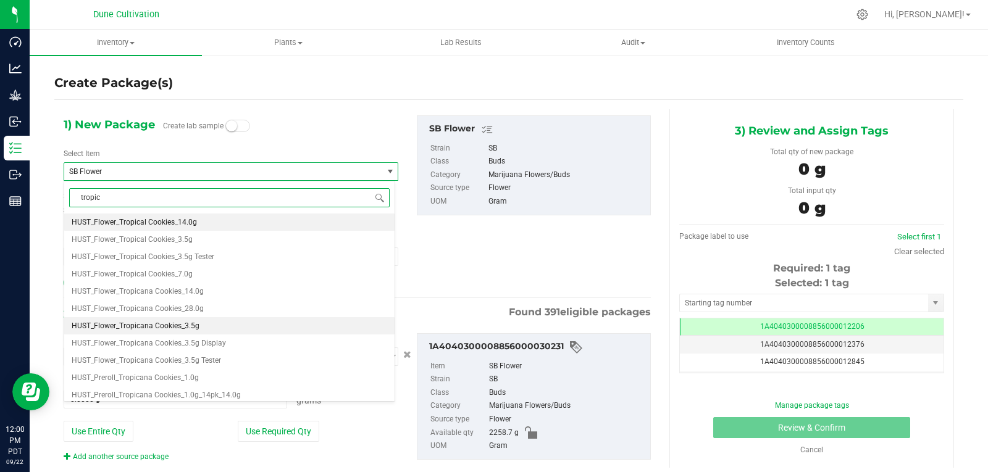
click at [185, 328] on span "HUST_Flower_Tropicana Cookies_3.5g" at bounding box center [136, 326] width 128 height 9
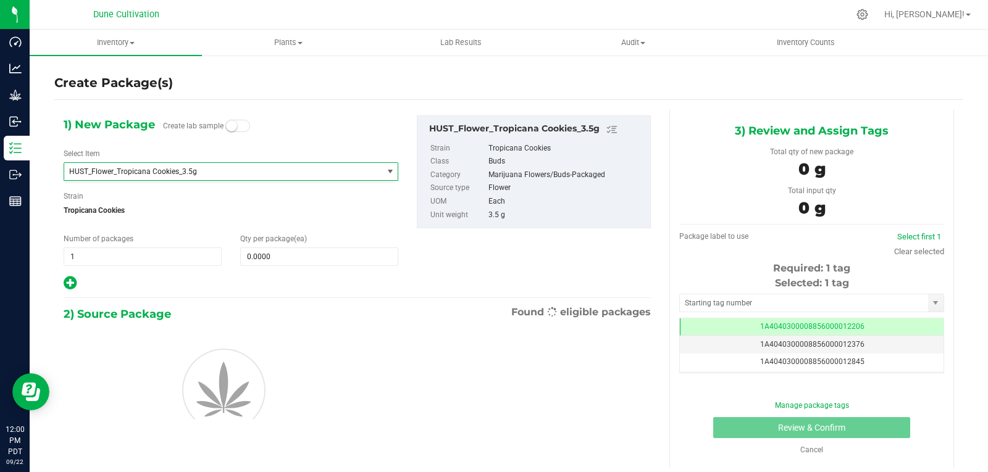
type input "0"
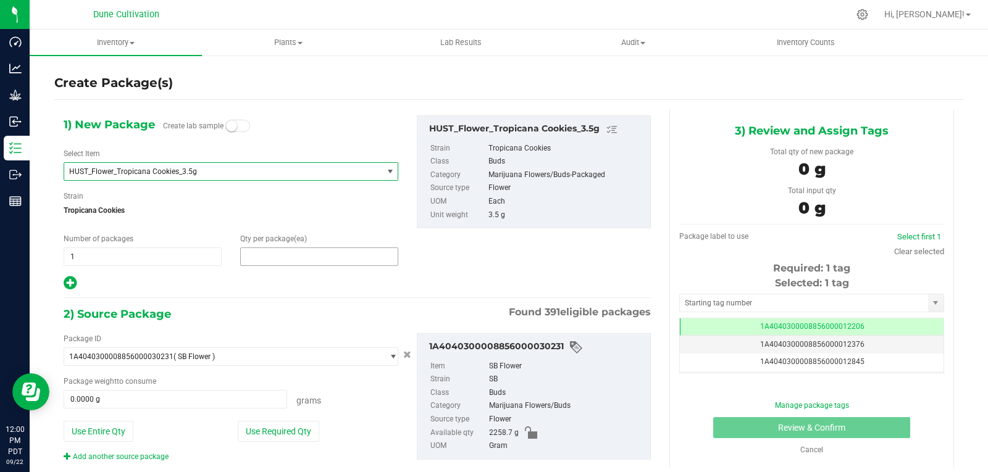
click at [266, 252] on span at bounding box center [319, 257] width 158 height 19
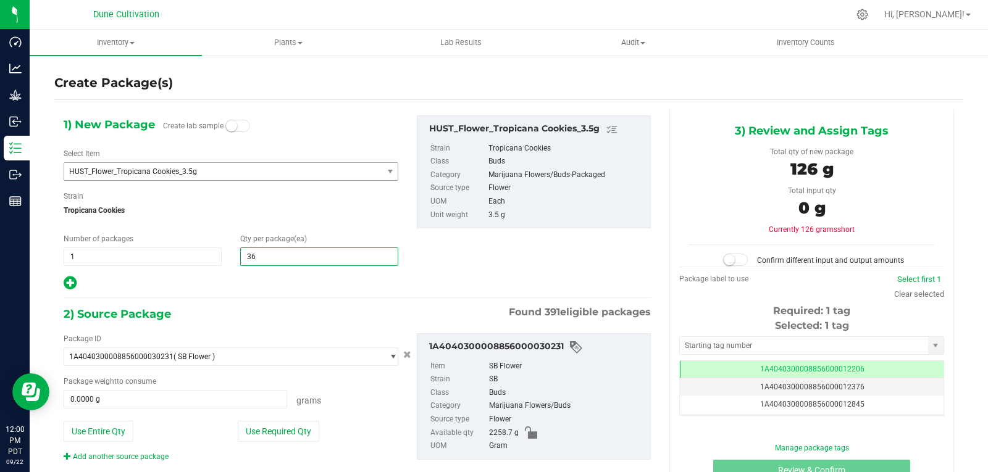
type input "365"
click at [254, 432] on button "Use Required Qty" at bounding box center [279, 431] width 82 height 21
type input "1277.5000 g"
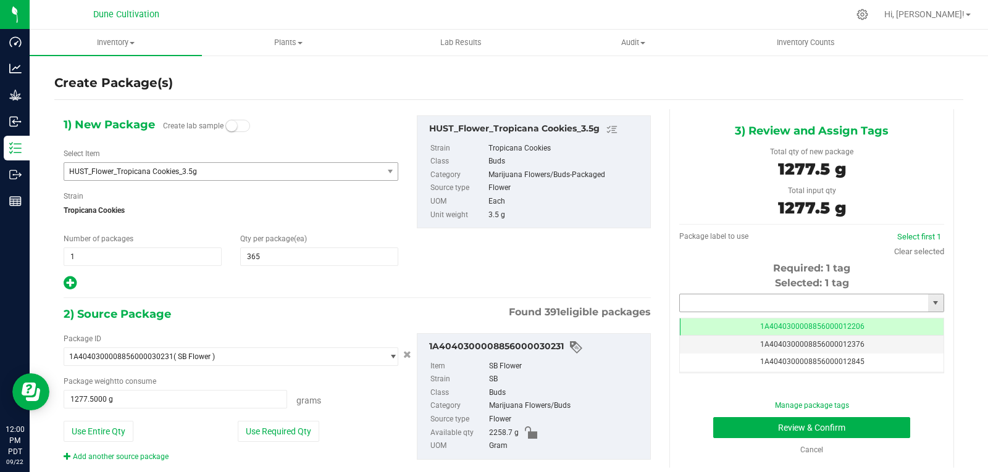
click at [695, 299] on input "text" at bounding box center [804, 303] width 248 height 17
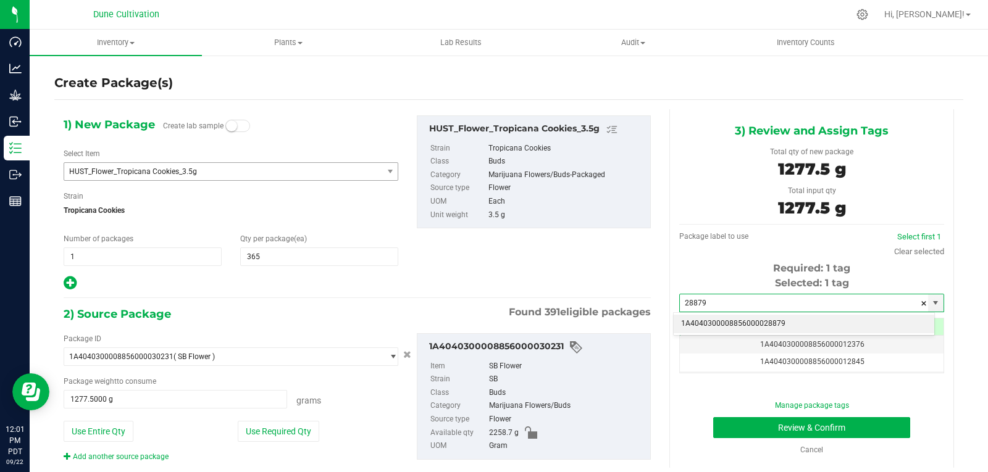
click at [703, 322] on li "1A4040300008856000028879" at bounding box center [804, 324] width 261 height 19
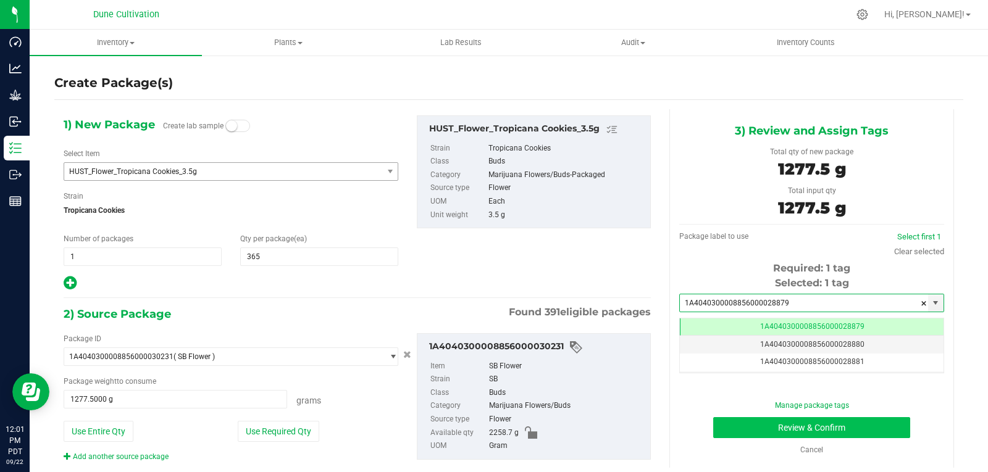
type input "1A4040300008856000028879"
click at [721, 421] on button "Review & Confirm" at bounding box center [811, 428] width 197 height 21
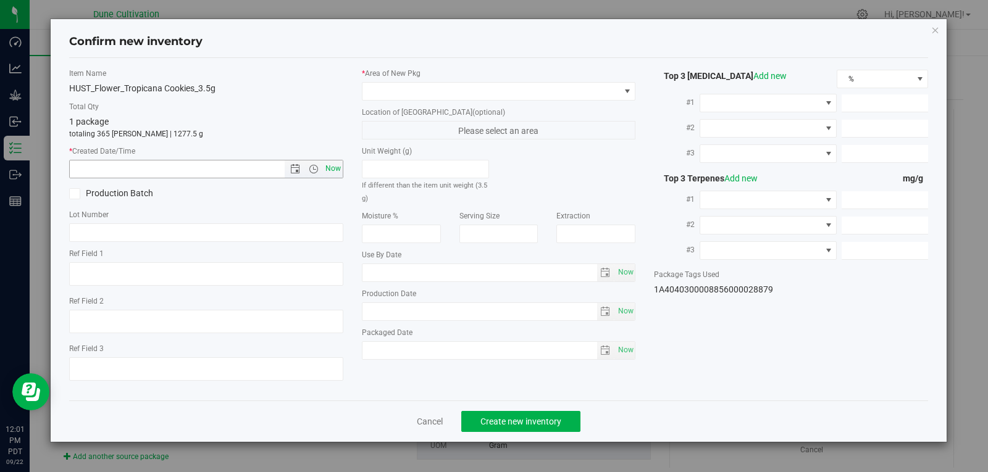
click at [335, 175] on span "Now" at bounding box center [332, 169] width 21 height 18
type input "[DATE] 12:01 PM"
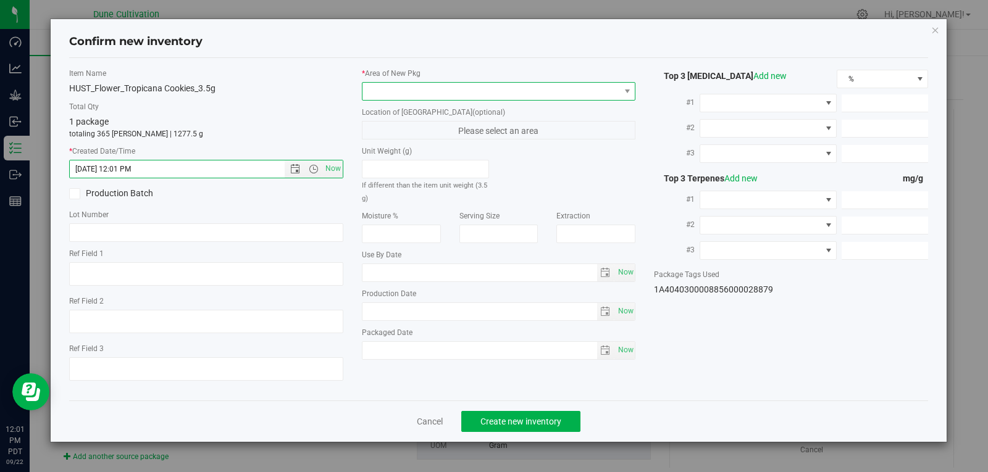
click at [475, 91] on span at bounding box center [492, 91] width 258 height 17
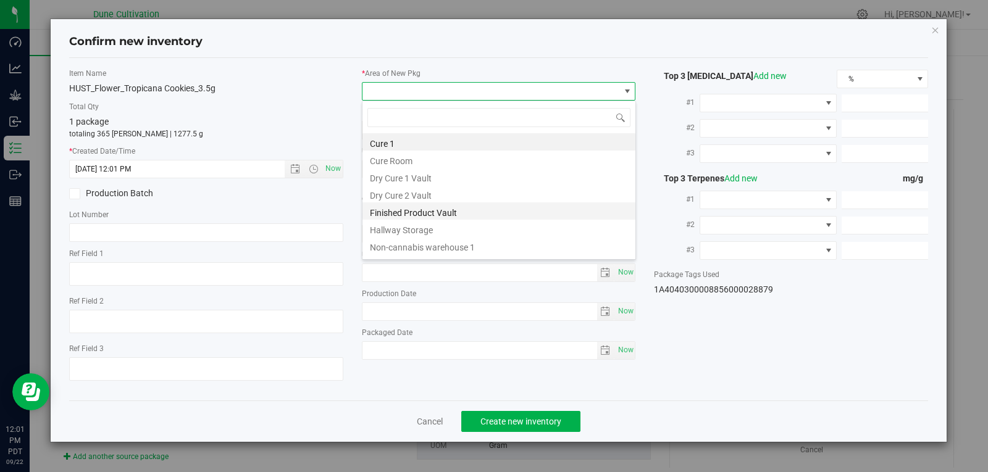
click at [450, 219] on li "Finished Product Vault" at bounding box center [499, 211] width 273 height 17
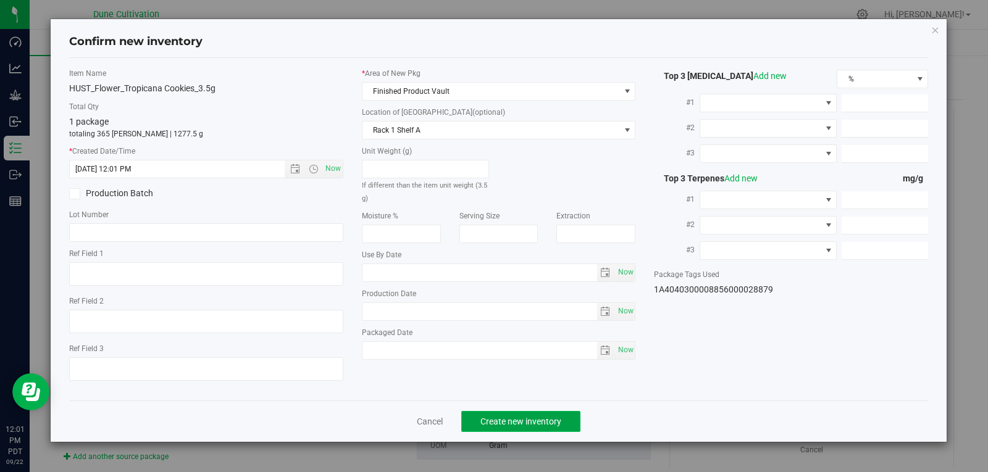
click at [516, 430] on button "Create new inventory" at bounding box center [520, 421] width 119 height 21
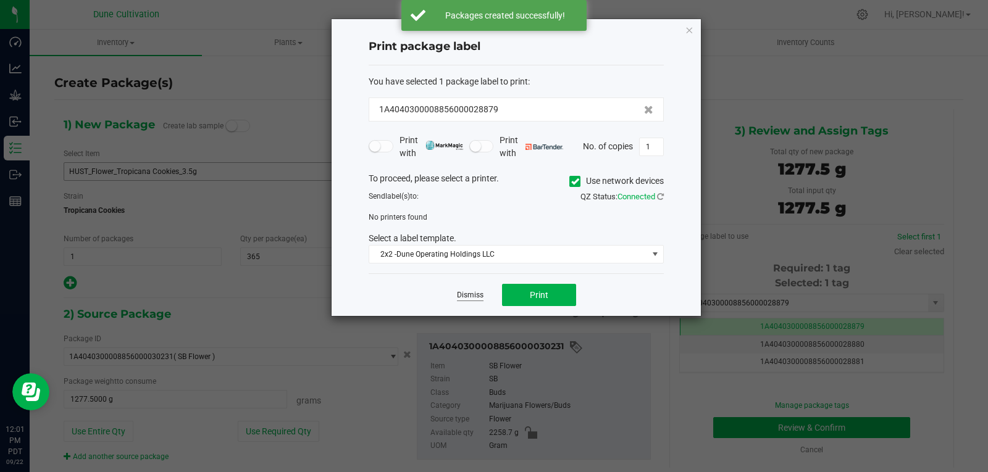
click at [475, 298] on link "Dismiss" at bounding box center [470, 295] width 27 height 10
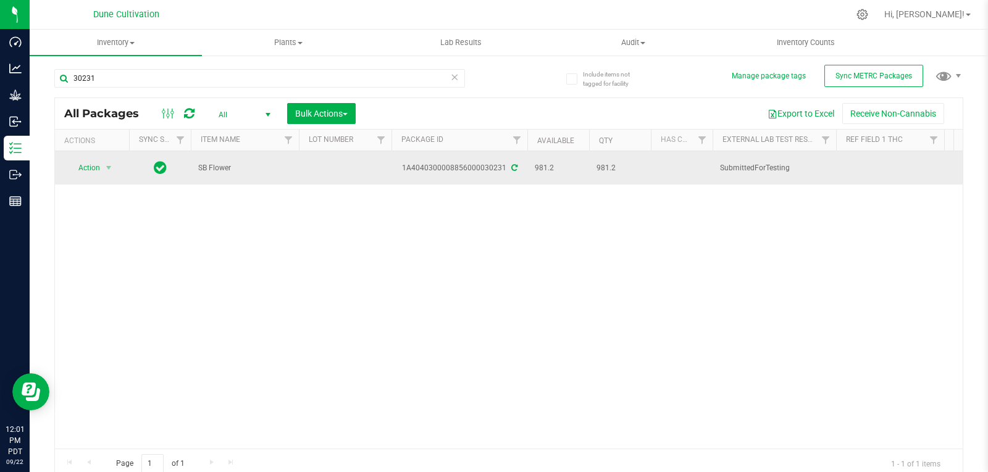
click at [313, 169] on td at bounding box center [345, 167] width 93 height 33
type input "30231"
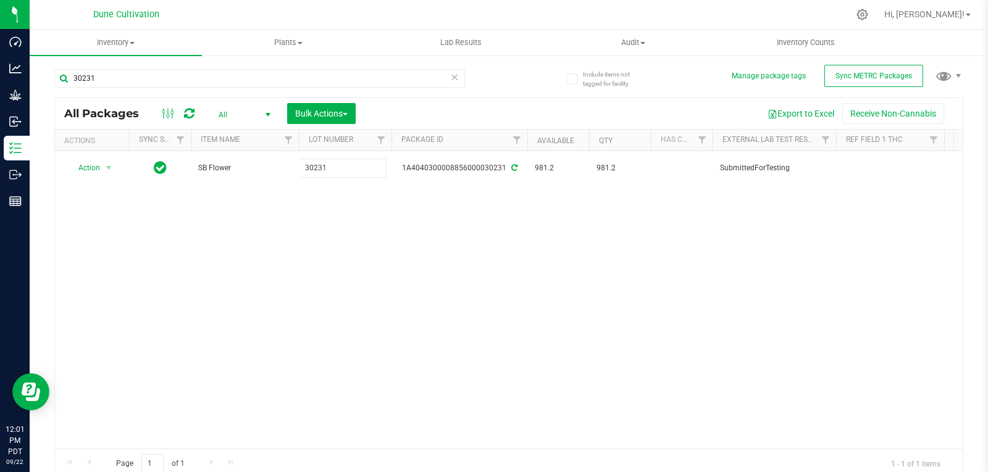
click at [314, 229] on div "All Packages All Active Only Lab Samples Locked All External Internal Bulk Acti…" at bounding box center [508, 289] width 909 height 382
click at [141, 85] on input "30231" at bounding box center [259, 78] width 411 height 19
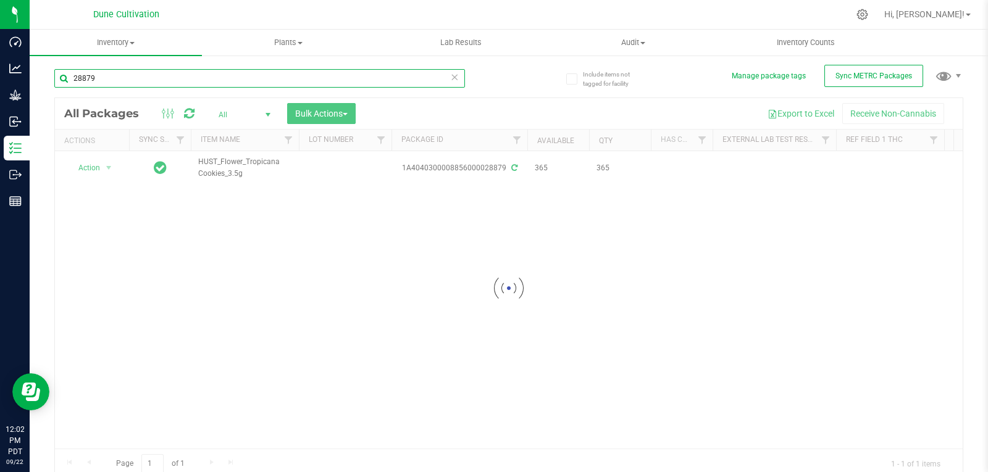
type input "28879"
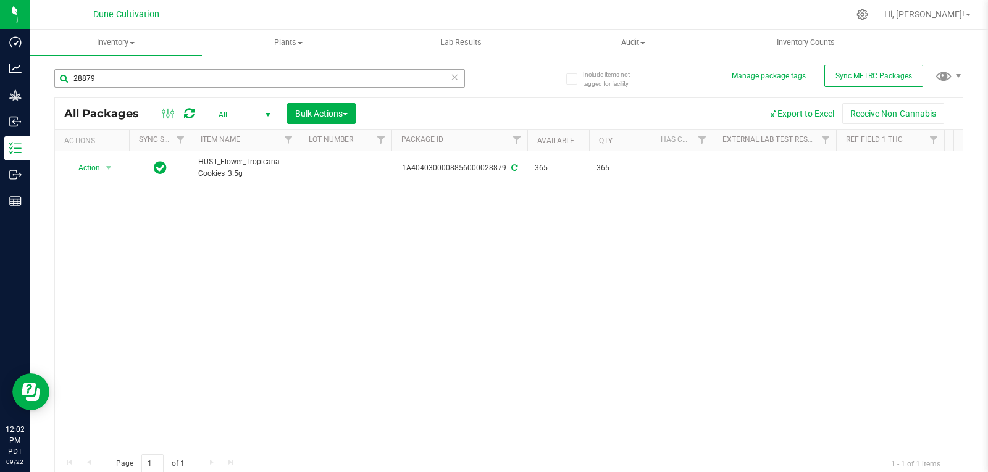
scroll to position [0, 61]
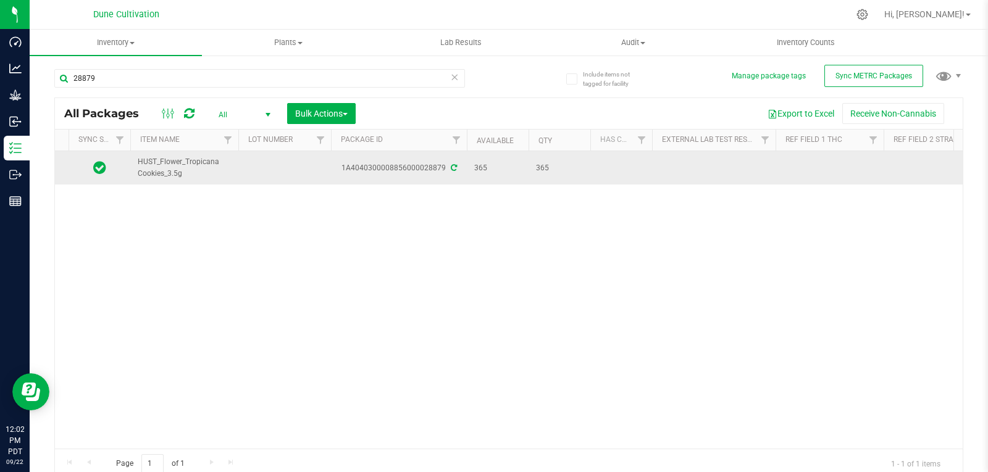
click at [287, 160] on td at bounding box center [284, 167] width 93 height 33
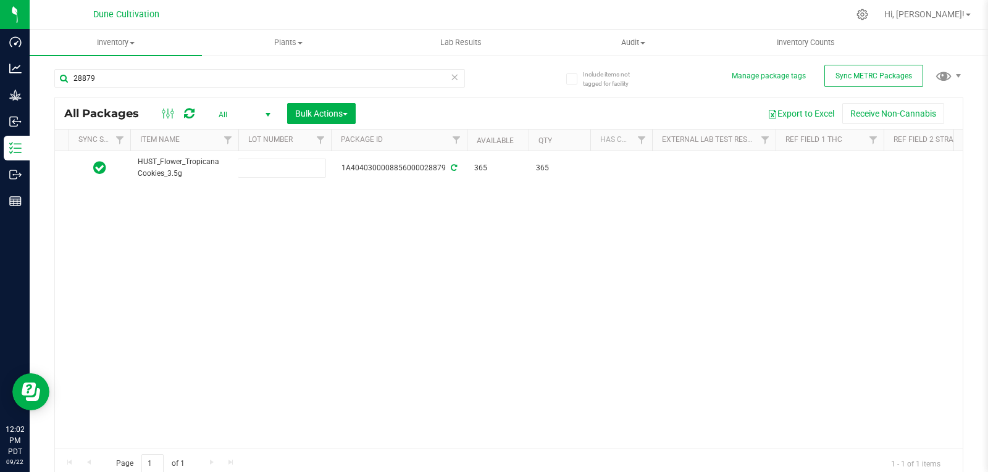
scroll to position [0, 0]
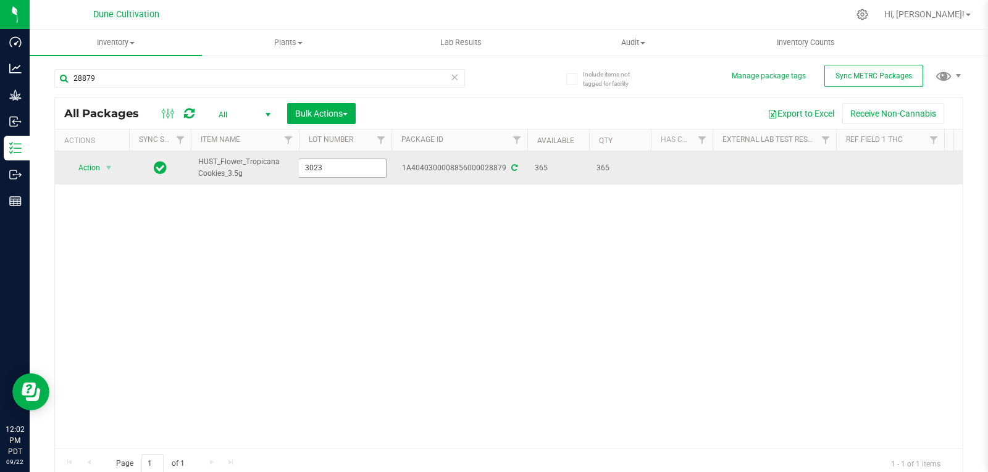
type input "30231"
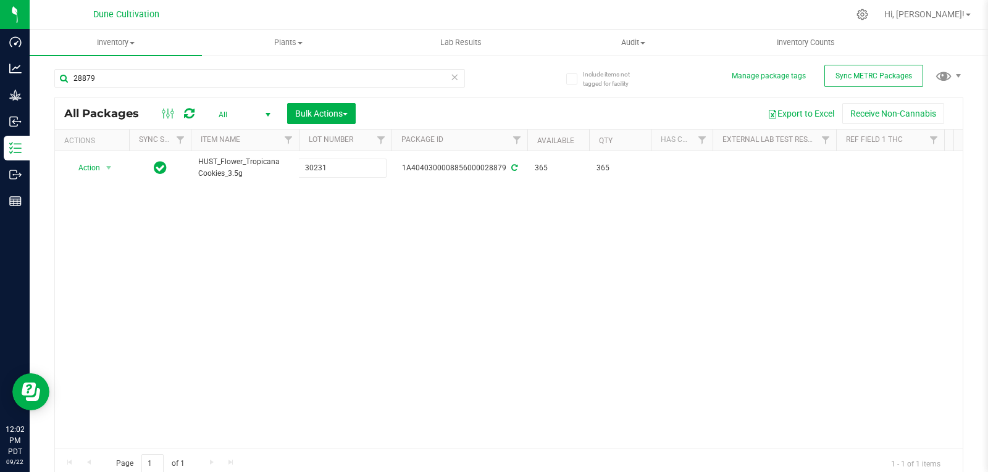
click at [324, 225] on div "All Packages All Active Only Lab Samples Locked All External Internal Bulk Acti…" at bounding box center [508, 289] width 909 height 382
click at [141, 82] on input "28879" at bounding box center [259, 78] width 411 height 19
type input "30231"
click at [248, 306] on div "Action Action Adjust qty Create package Edit attributes Global inventory Locate…" at bounding box center [509, 300] width 908 height 298
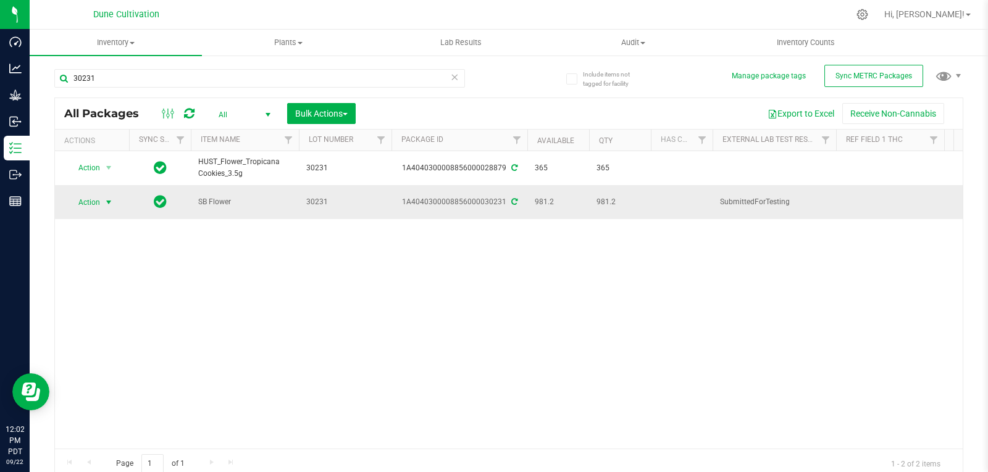
click at [106, 199] on span "select" at bounding box center [109, 203] width 10 height 10
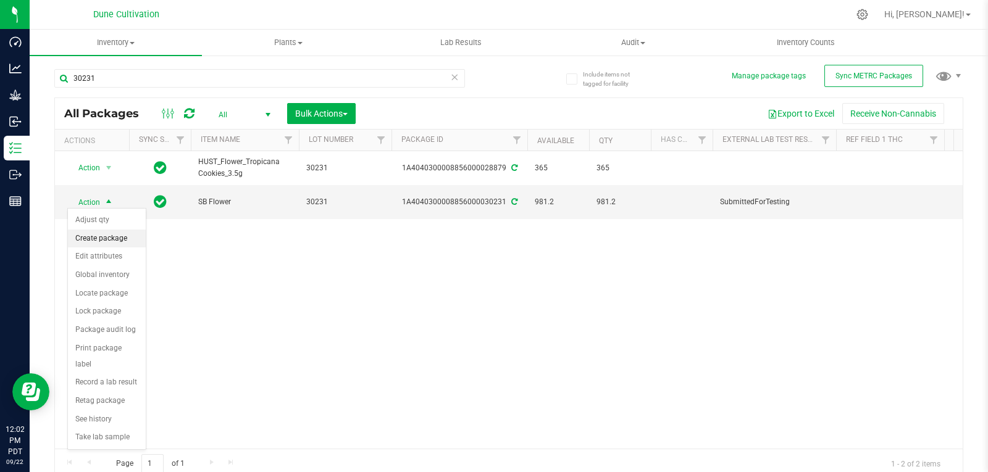
click at [99, 242] on li "Create package" at bounding box center [107, 239] width 78 height 19
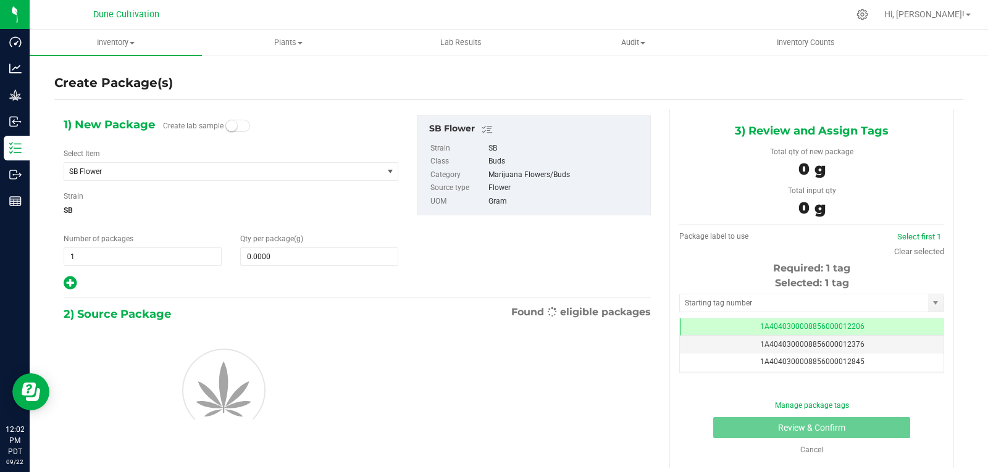
scroll to position [0, -1]
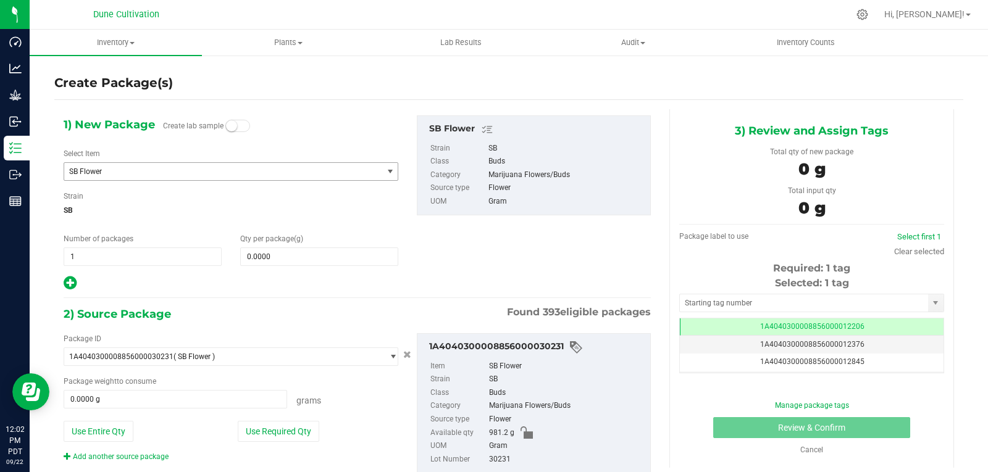
click at [193, 170] on span "SB Flower" at bounding box center [217, 171] width 296 height 9
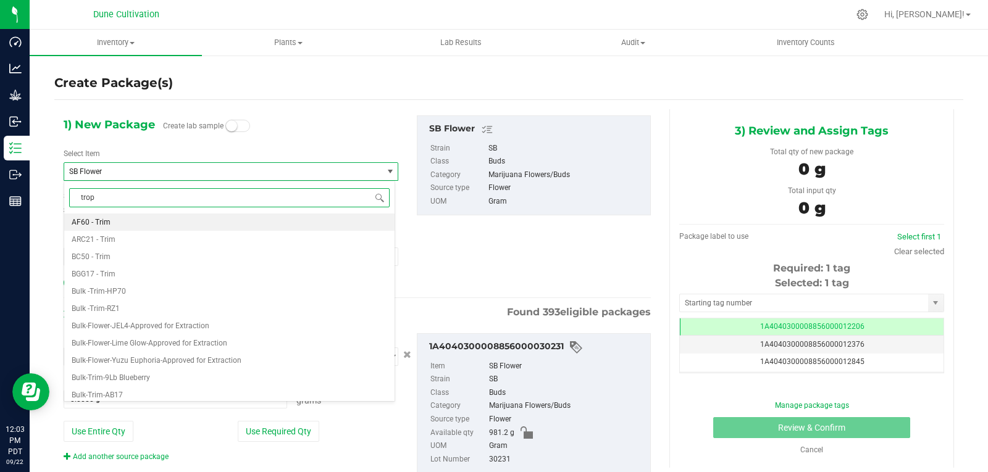
type input "tropi"
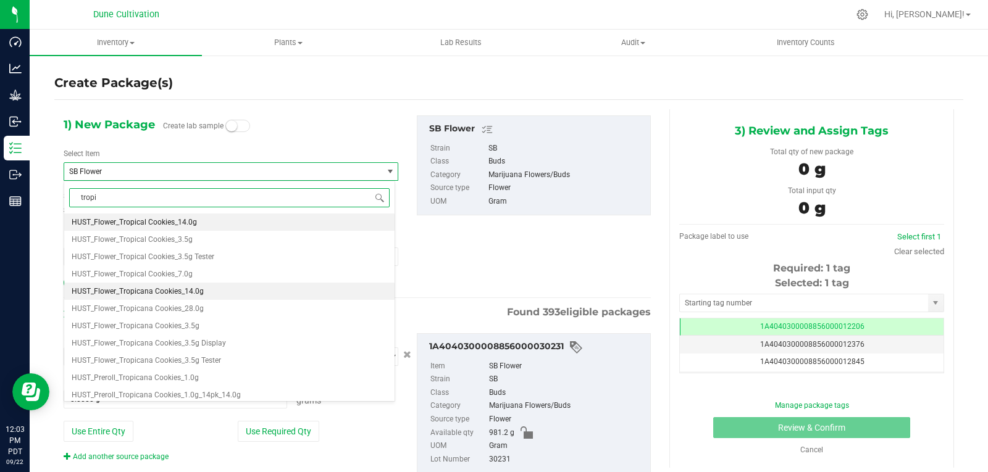
click at [235, 292] on li "HUST_Flower_Tropicana Cookies_14.0g" at bounding box center [229, 291] width 330 height 17
type input "0"
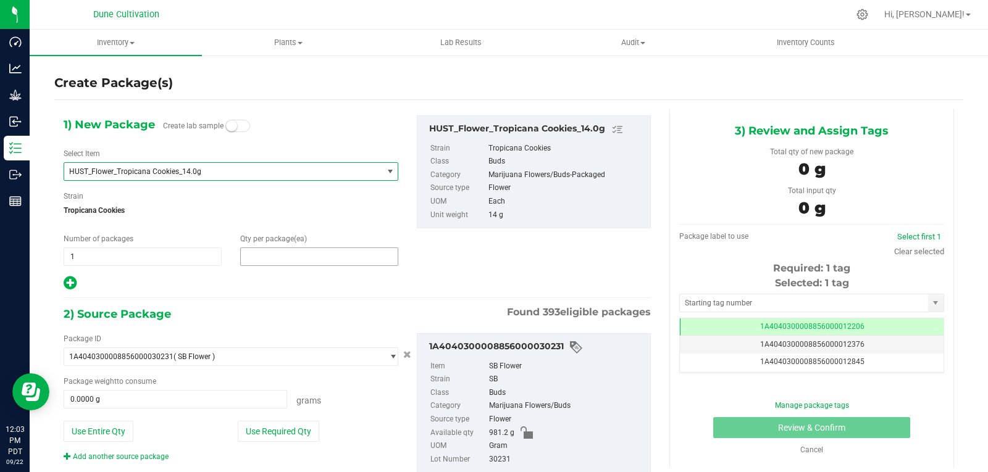
click at [271, 255] on span at bounding box center [319, 257] width 158 height 19
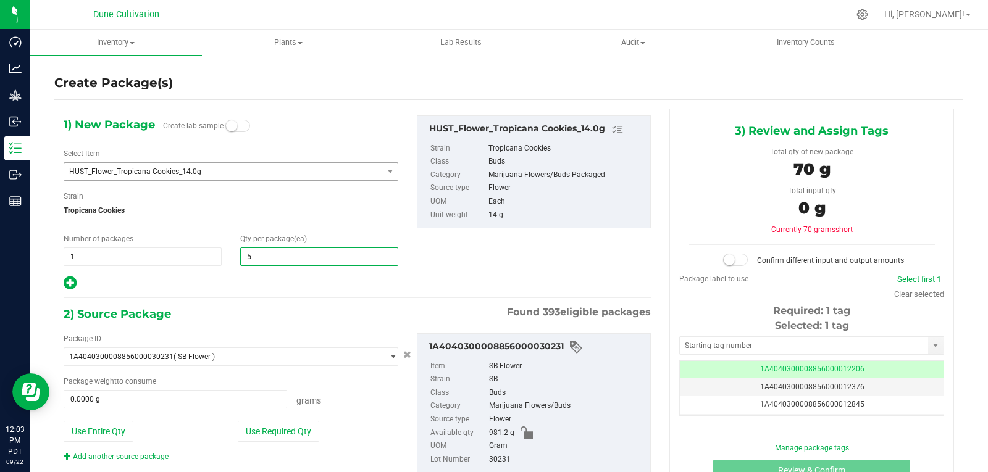
type input "50"
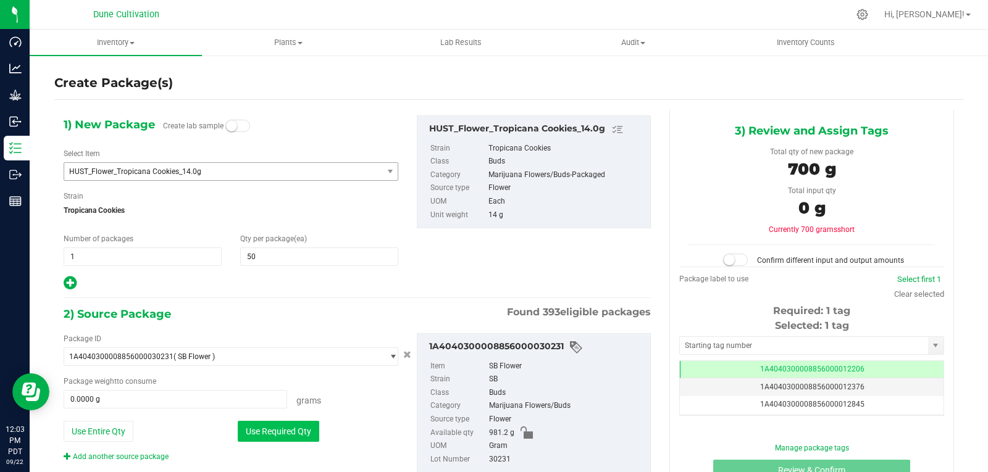
click at [267, 429] on button "Use Required Qty" at bounding box center [279, 431] width 82 height 21
type input "700.0000 g"
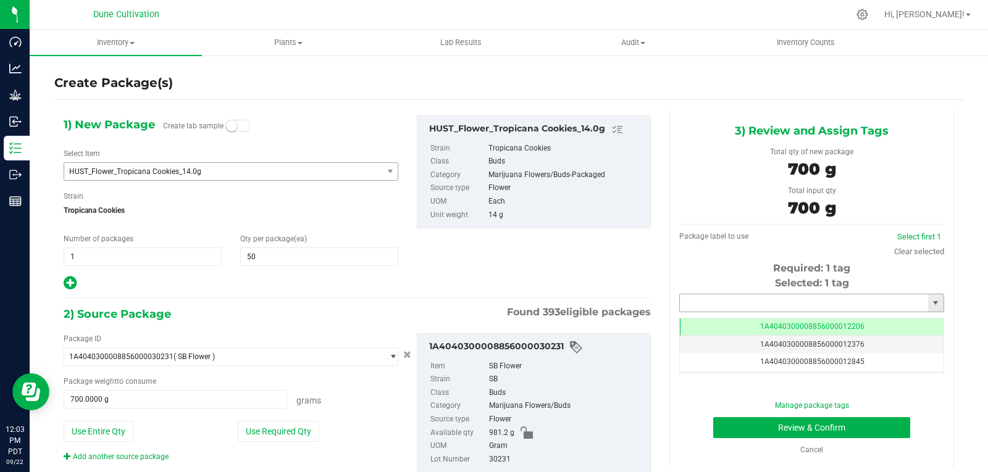
click at [720, 306] on input "text" at bounding box center [804, 303] width 248 height 17
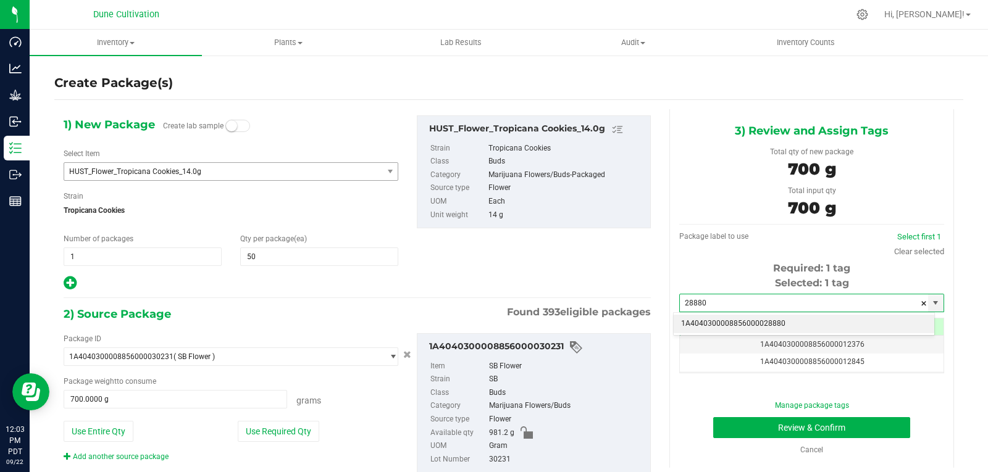
click at [715, 319] on li "1A4040300008856000028880" at bounding box center [804, 324] width 261 height 19
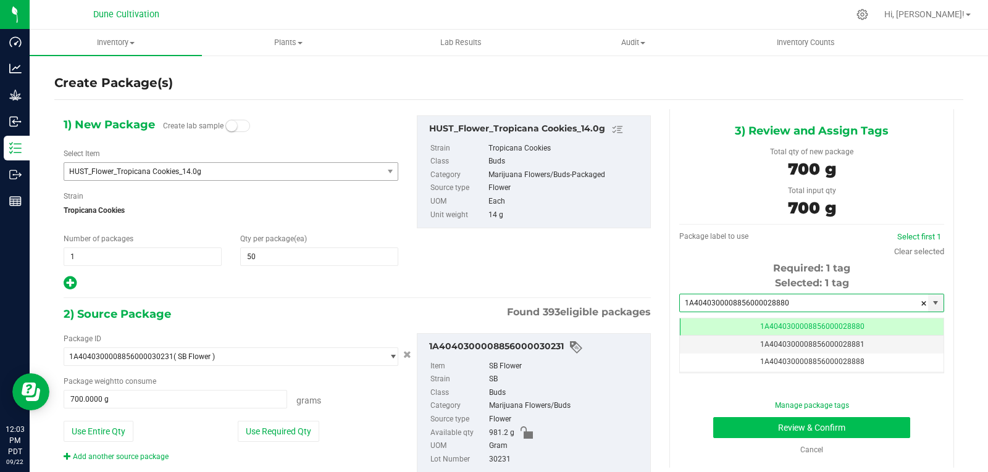
type input "1A4040300008856000028880"
click at [735, 434] on button "Review & Confirm" at bounding box center [811, 428] width 197 height 21
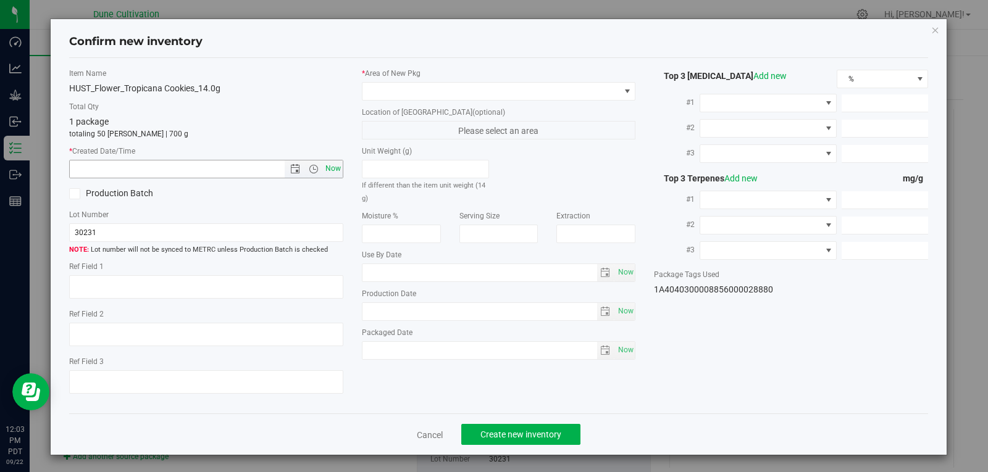
click at [332, 170] on span "Now" at bounding box center [332, 169] width 21 height 18
type input "[DATE] 12:03 PM"
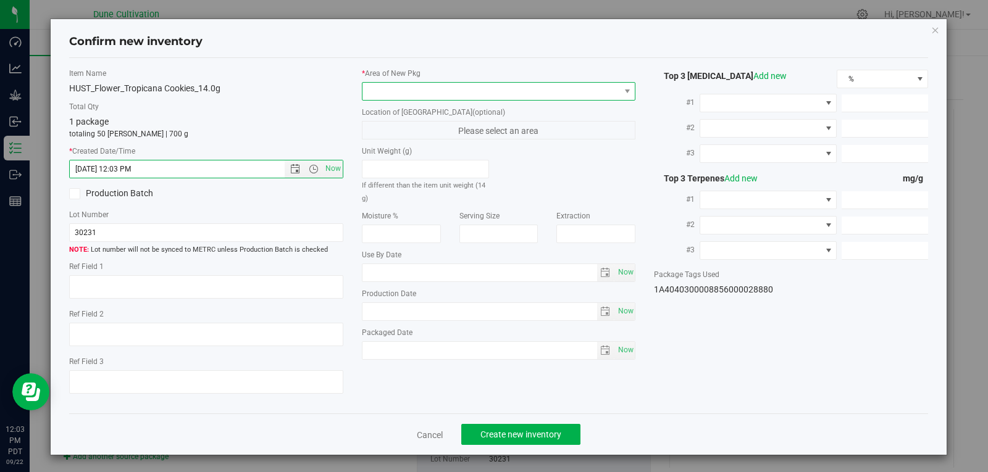
click at [396, 91] on span at bounding box center [492, 91] width 258 height 17
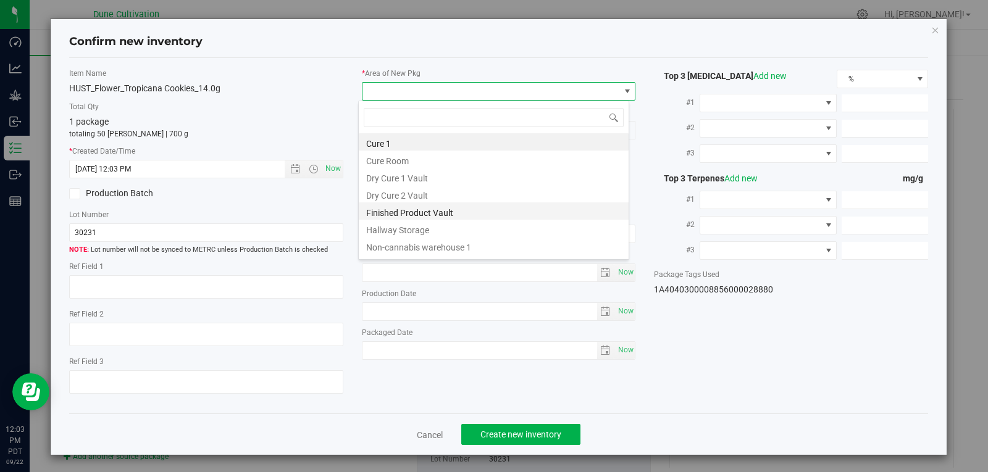
click at [412, 210] on li "Finished Product Vault" at bounding box center [494, 211] width 270 height 17
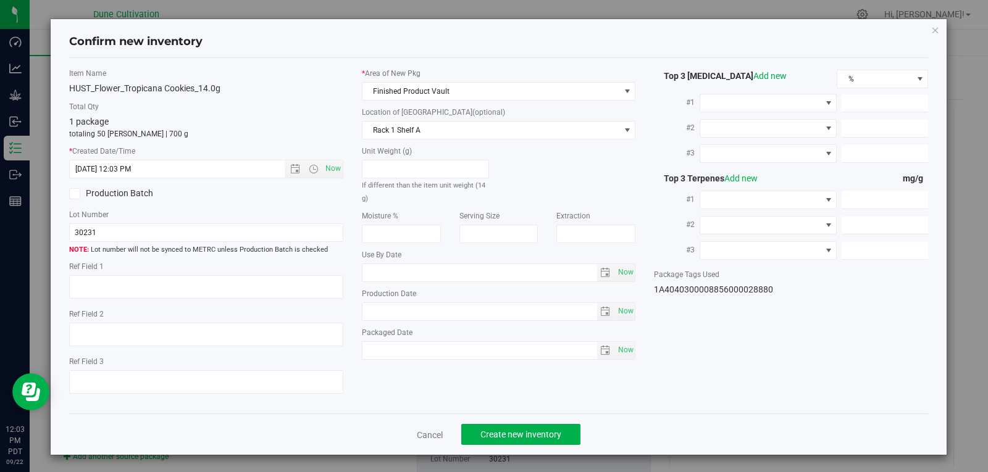
click at [472, 421] on div "Cancel Create new inventory" at bounding box center [499, 434] width 860 height 41
click at [472, 437] on button "Create new inventory" at bounding box center [520, 434] width 119 height 21
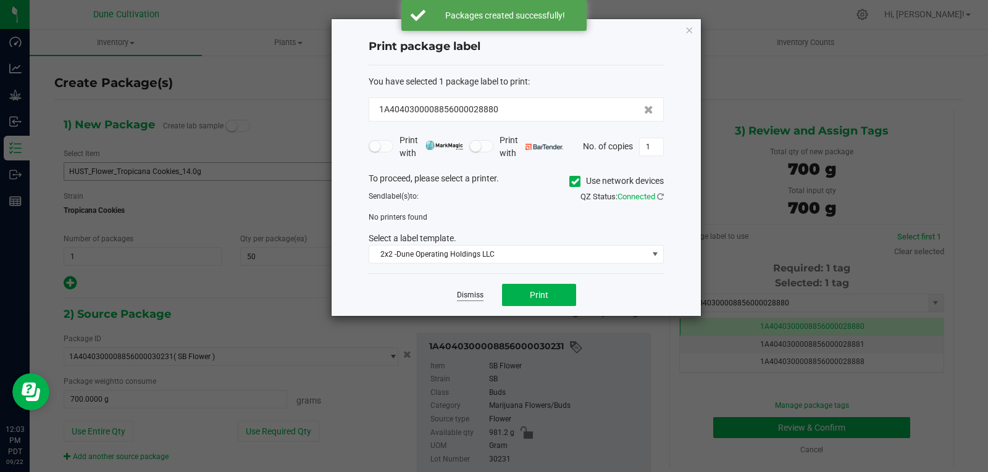
click at [458, 296] on link "Dismiss" at bounding box center [470, 295] width 27 height 10
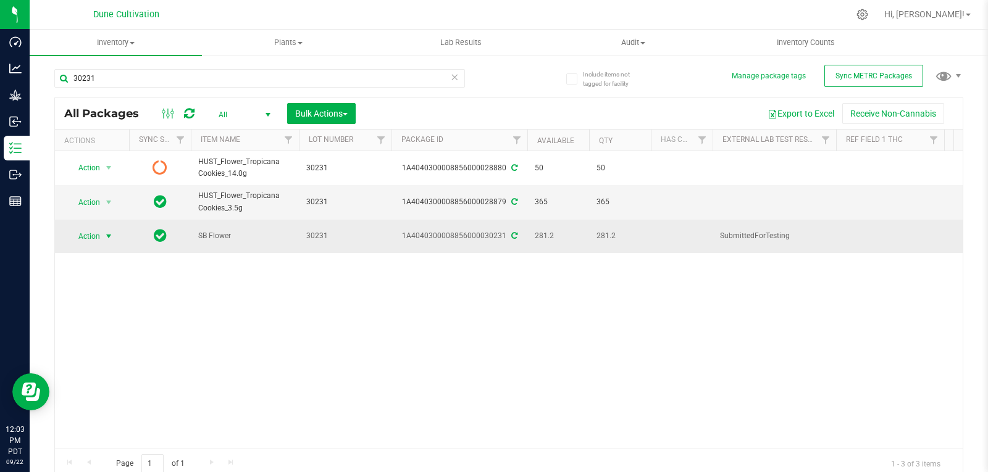
click at [96, 237] on span "Action" at bounding box center [83, 236] width 33 height 17
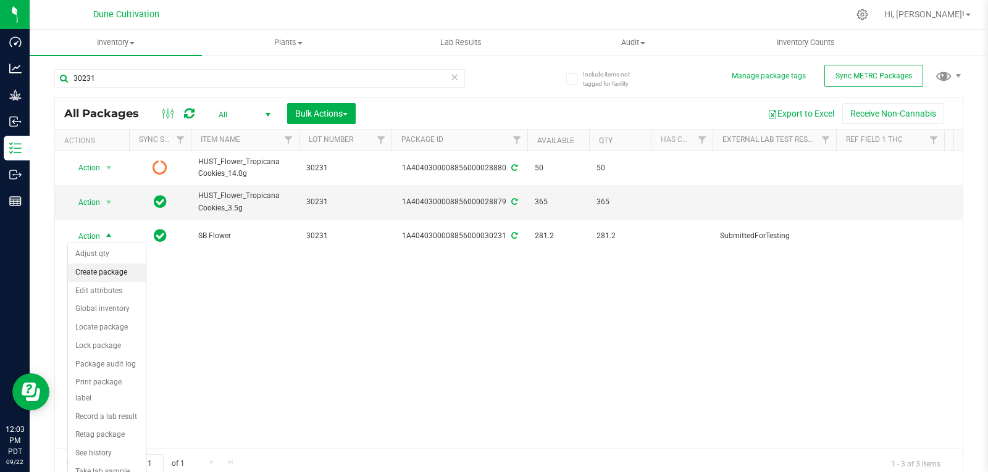
click at [99, 271] on li "Create package" at bounding box center [107, 273] width 78 height 19
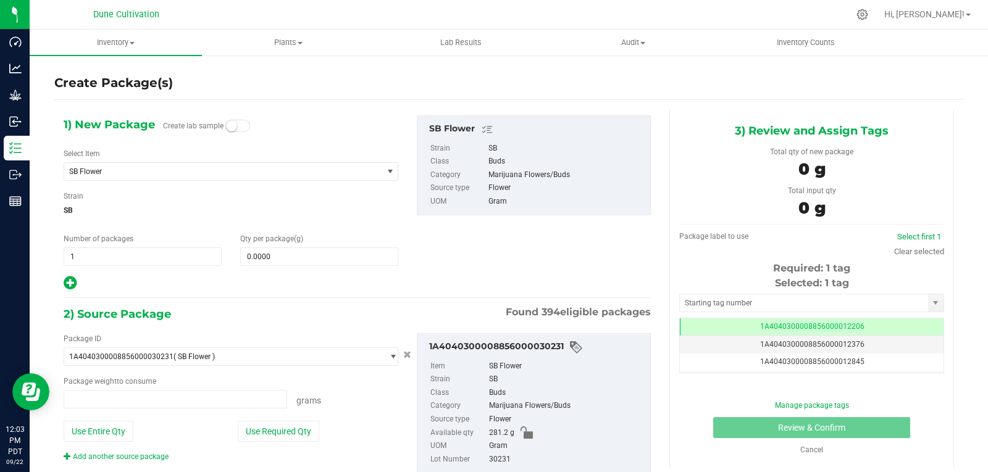
type input "0.0000 g"
click at [119, 172] on span "SB Flower" at bounding box center [217, 171] width 296 height 9
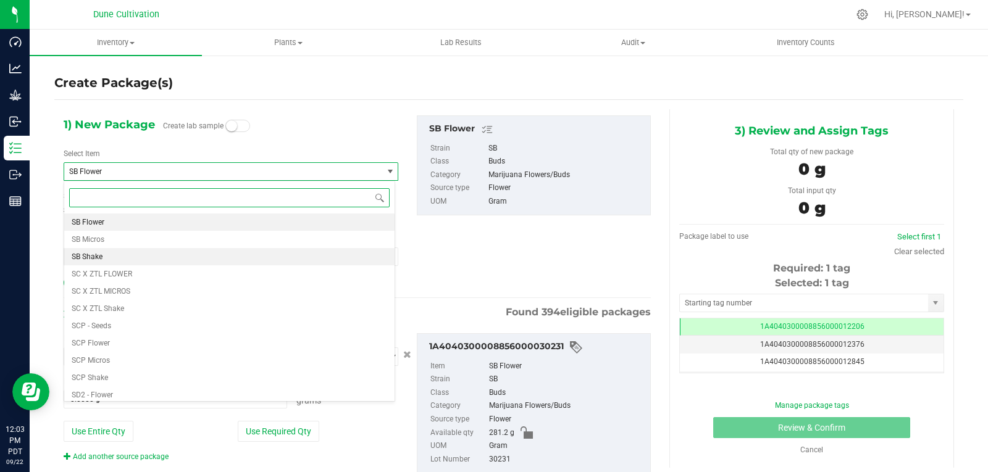
click at [104, 253] on li "SB Shake" at bounding box center [229, 256] width 330 height 17
type input "0.0000"
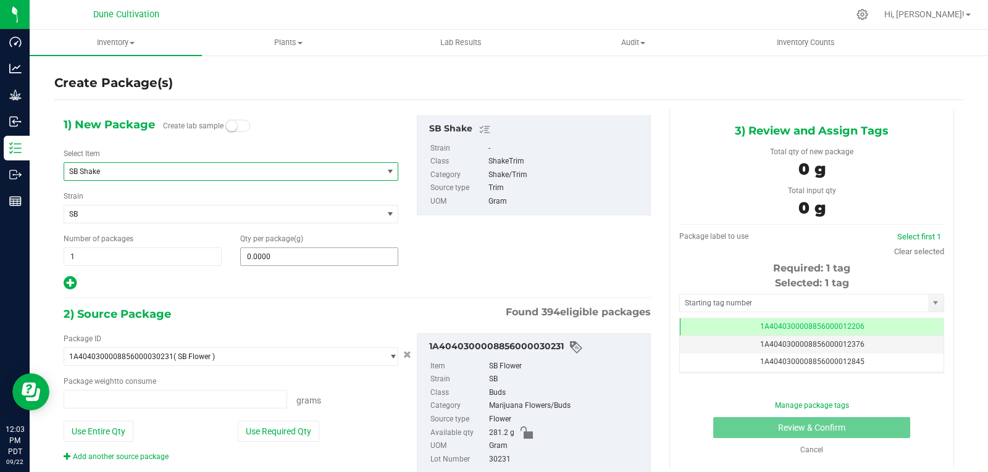
type input "0.0000 g"
click at [288, 253] on span at bounding box center [319, 257] width 158 height 19
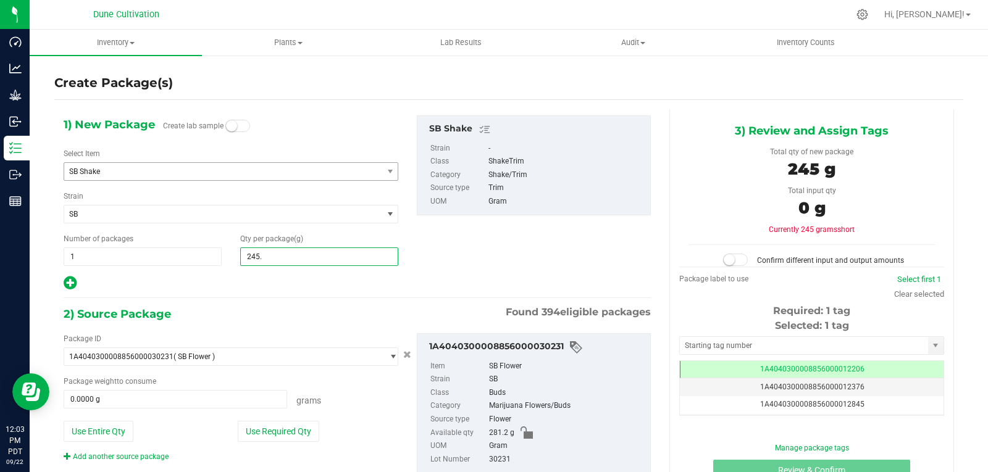
type input "245.3"
type input "245.3000"
click at [294, 433] on button "Use Required Qty" at bounding box center [279, 431] width 82 height 21
type input "245.3000 g"
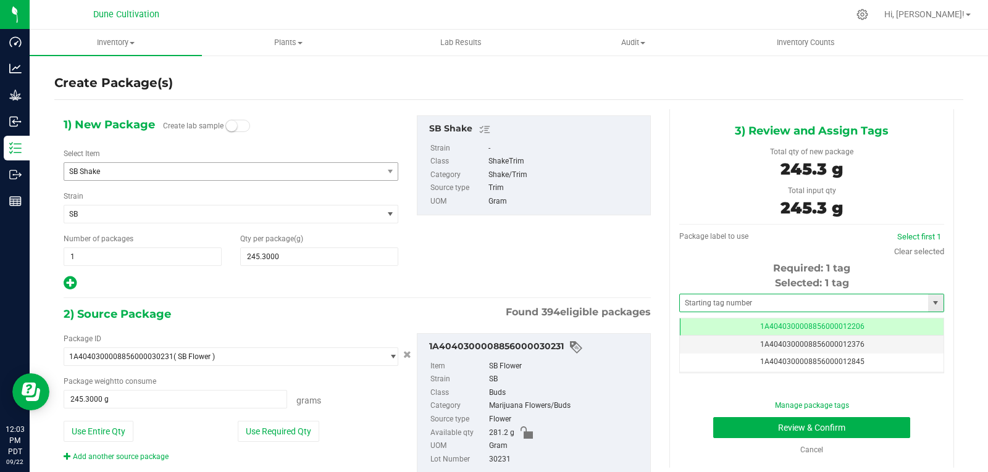
click at [702, 312] on span at bounding box center [811, 303] width 265 height 19
click at [702, 304] on input "text" at bounding box center [804, 303] width 248 height 17
click at [702, 322] on li "1A4040300008856000028881" at bounding box center [804, 324] width 261 height 19
type input "1A4040300008856000028881"
click at [752, 434] on button "Review & Confirm" at bounding box center [811, 428] width 197 height 21
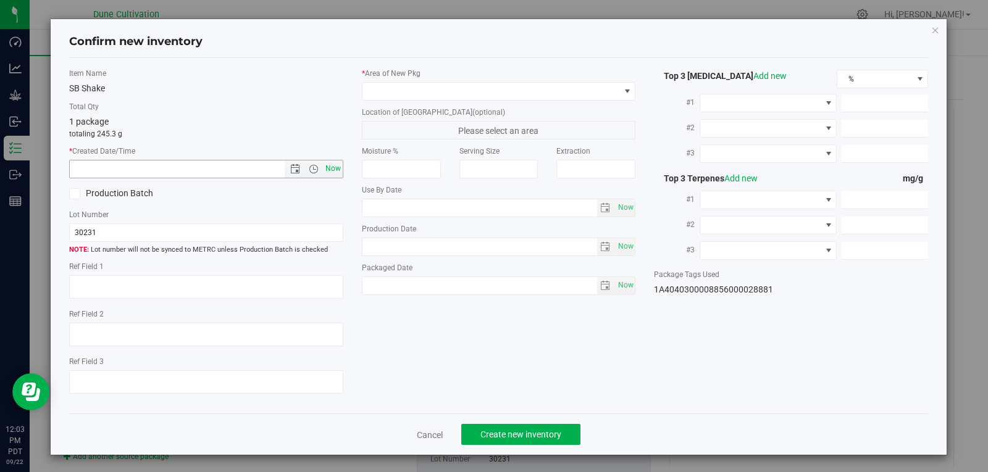
click at [331, 175] on span "Now" at bounding box center [332, 169] width 21 height 18
type input "[DATE] 12:03 PM"
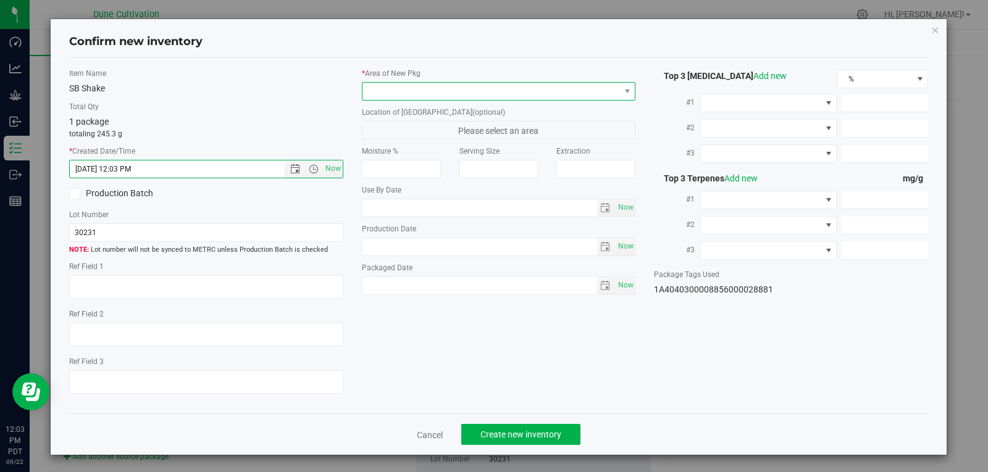
click at [422, 86] on span at bounding box center [492, 91] width 258 height 17
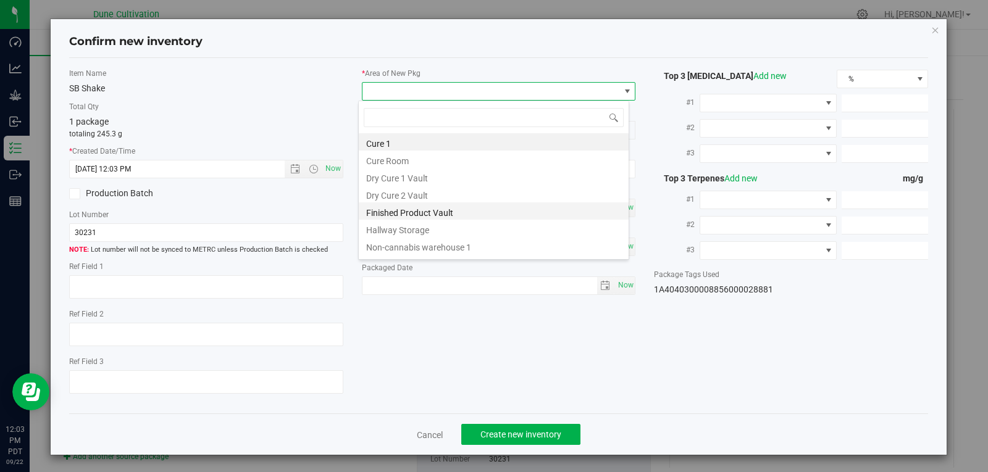
click at [418, 210] on li "Finished Product Vault" at bounding box center [494, 211] width 270 height 17
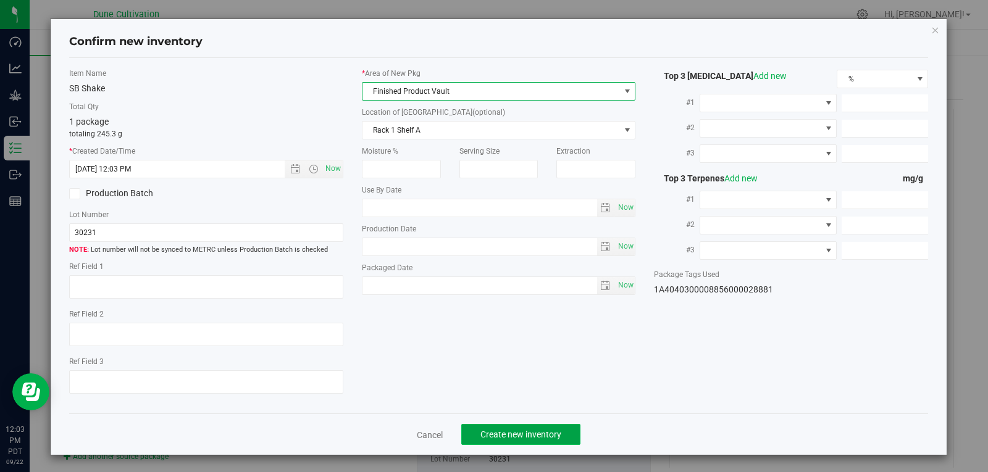
click at [529, 438] on span "Create new inventory" at bounding box center [521, 435] width 81 height 10
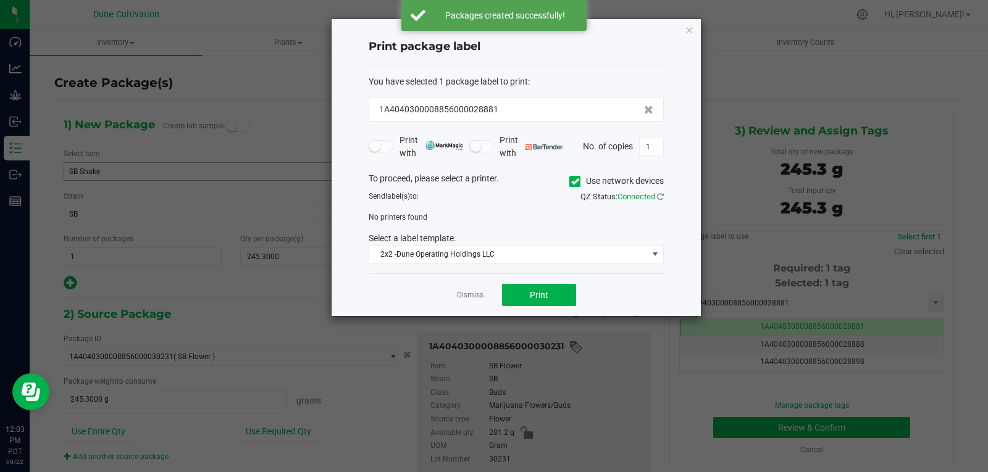
click at [473, 304] on div "Dismiss Print" at bounding box center [516, 295] width 295 height 43
click at [473, 303] on div "Dismiss Print" at bounding box center [516, 295] width 295 height 43
click at [472, 300] on link "Dismiss" at bounding box center [470, 295] width 27 height 10
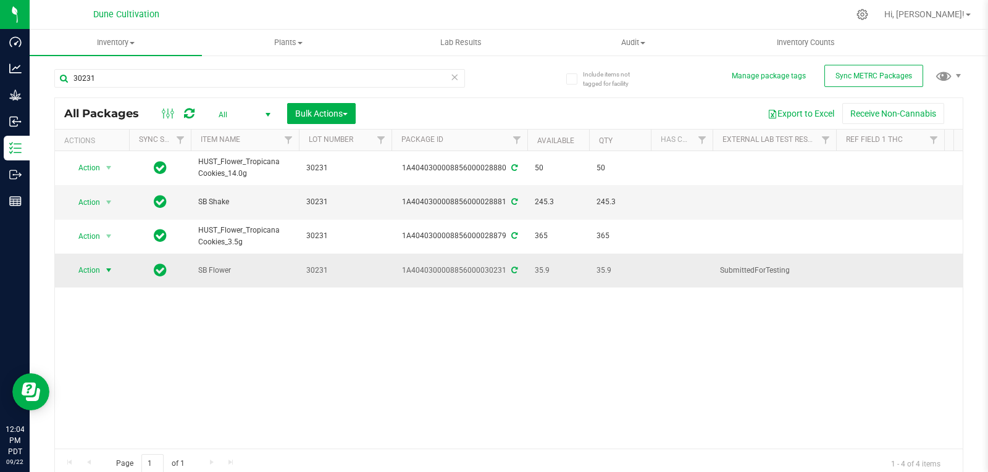
click at [102, 262] on span "select" at bounding box center [108, 270] width 15 height 17
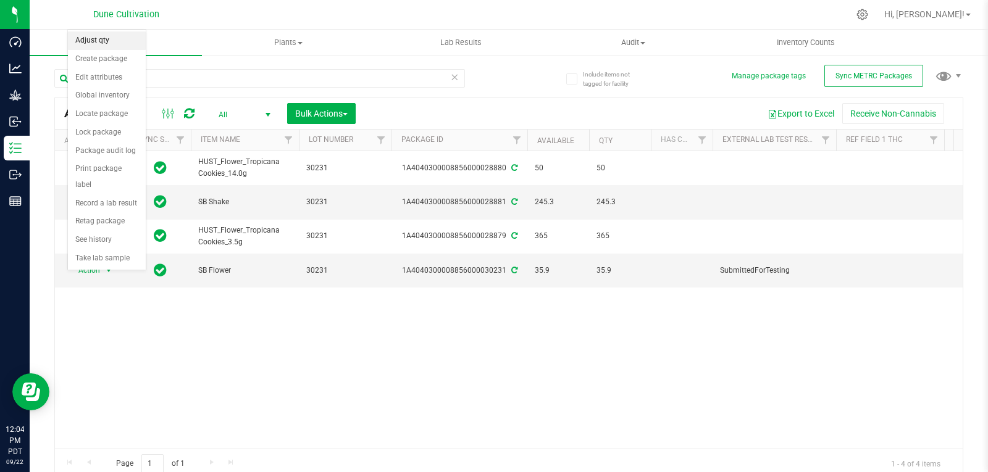
click at [98, 35] on li "Adjust qty" at bounding box center [107, 40] width 78 height 19
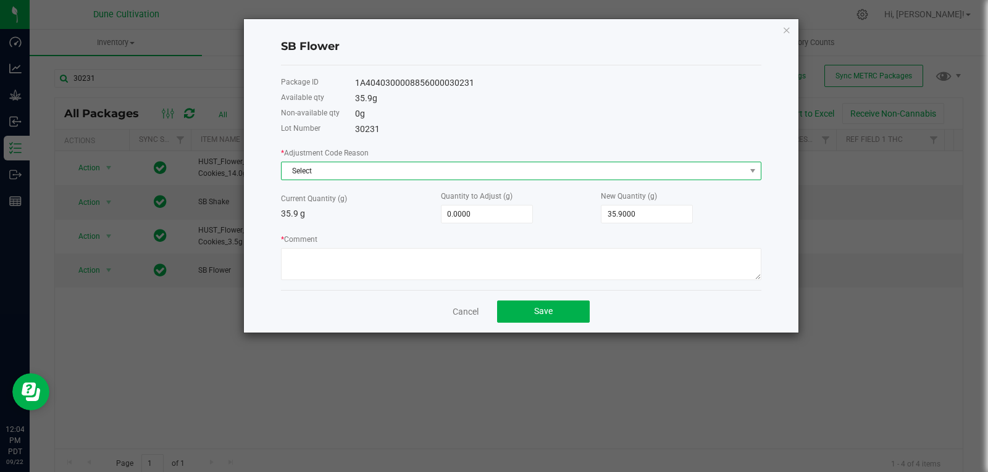
click at [322, 169] on span "Select" at bounding box center [514, 170] width 464 height 17
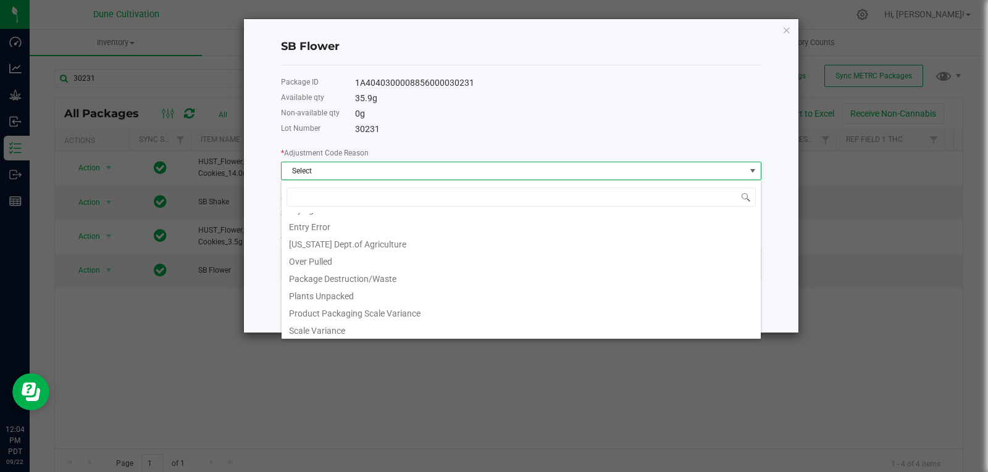
click at [337, 281] on li "Package Destruction/Waste" at bounding box center [521, 277] width 479 height 17
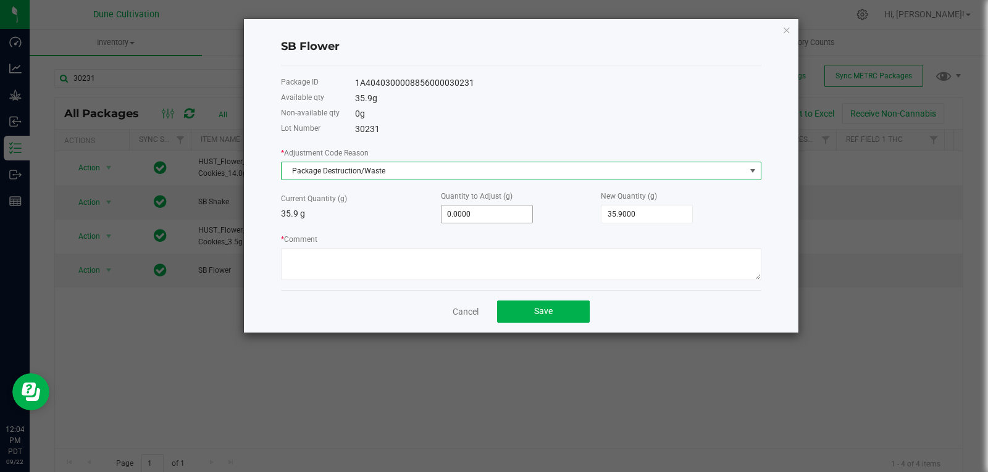
click at [516, 223] on span "0.0000" at bounding box center [487, 214] width 92 height 19
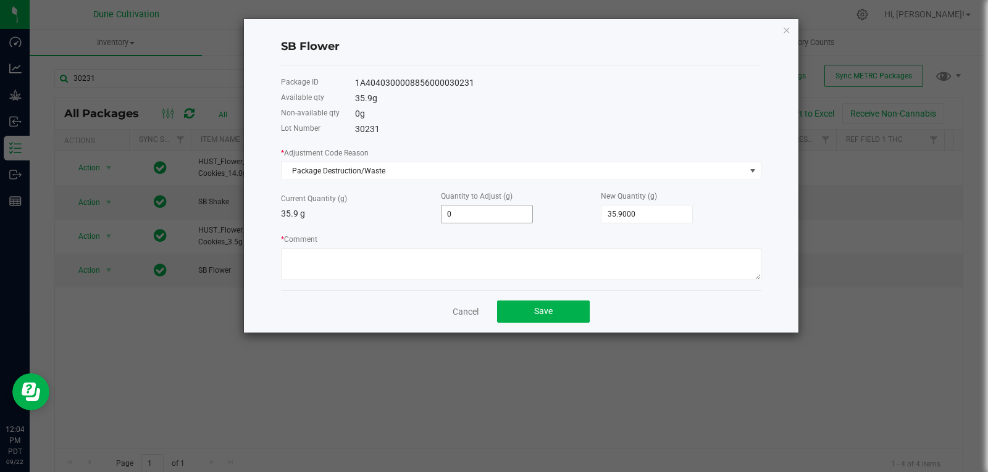
click at [516, 217] on input "0" at bounding box center [487, 214] width 91 height 17
type input "-1"
type input "34.9000"
type input "-12"
type input "23.9000"
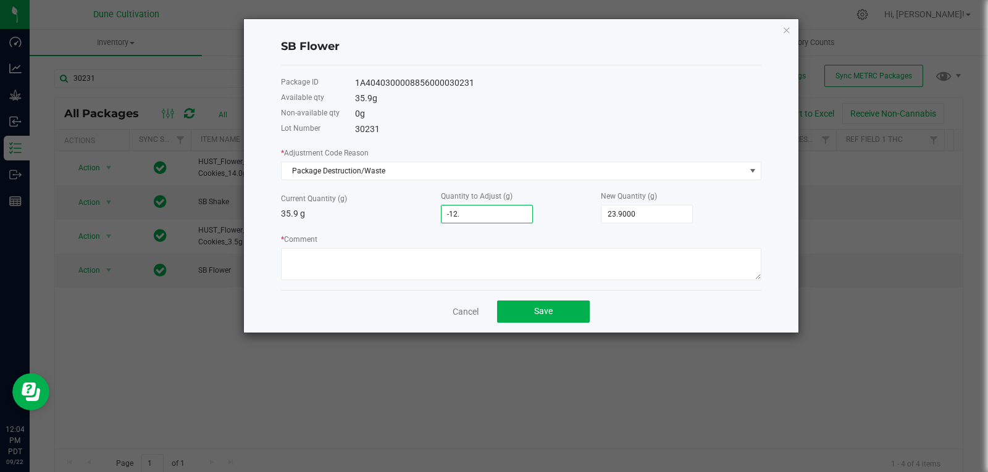
type input "-12.3"
type input "23.6000"
type input "-12.35"
type input "23.5500"
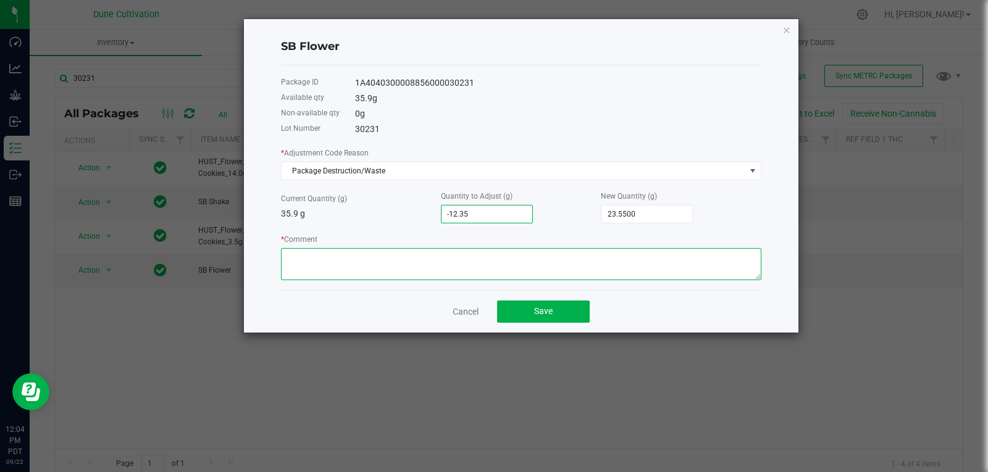
type input "-12.3500"
click at [453, 274] on textarea "* Comment" at bounding box center [521, 264] width 481 height 32
type textarea "Stem Waste"
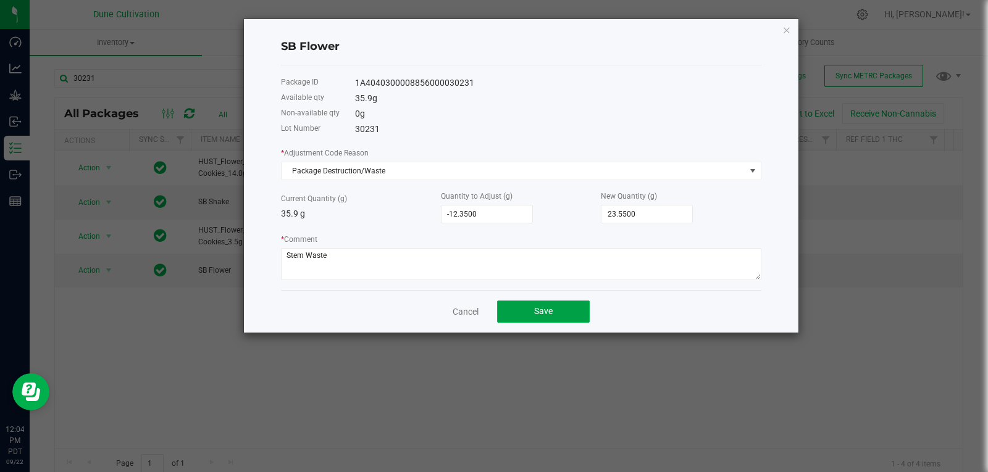
click at [535, 315] on span "Save" at bounding box center [543, 311] width 19 height 10
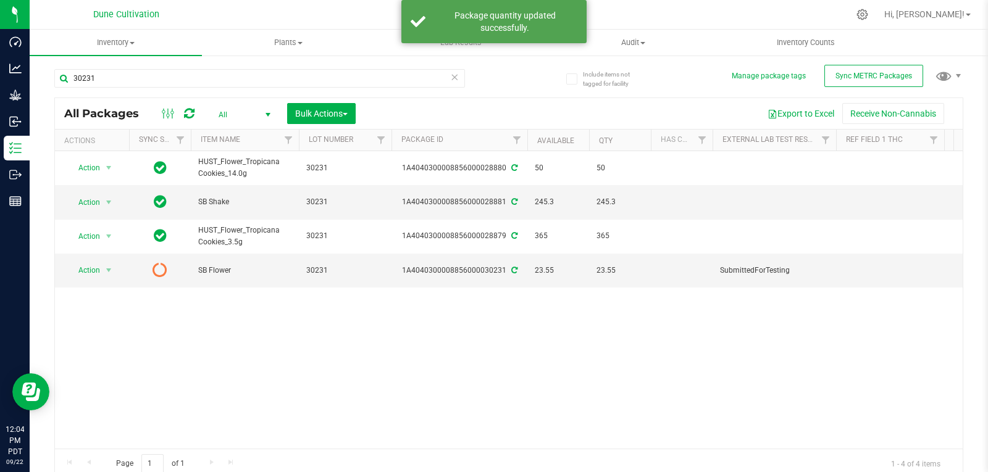
click at [180, 115] on div at bounding box center [177, 113] width 41 height 15
click at [182, 115] on div at bounding box center [177, 113] width 41 height 15
click at [191, 115] on icon at bounding box center [189, 113] width 10 height 12
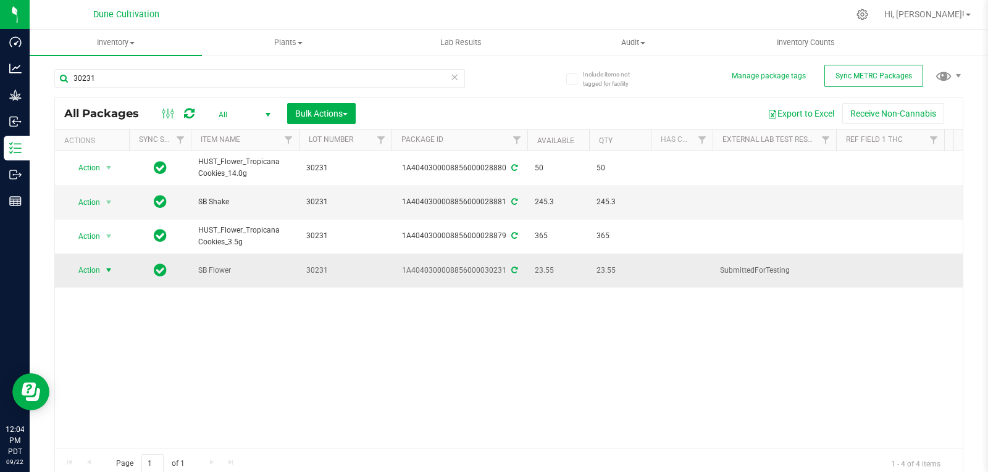
click at [105, 266] on span "select" at bounding box center [109, 271] width 10 height 10
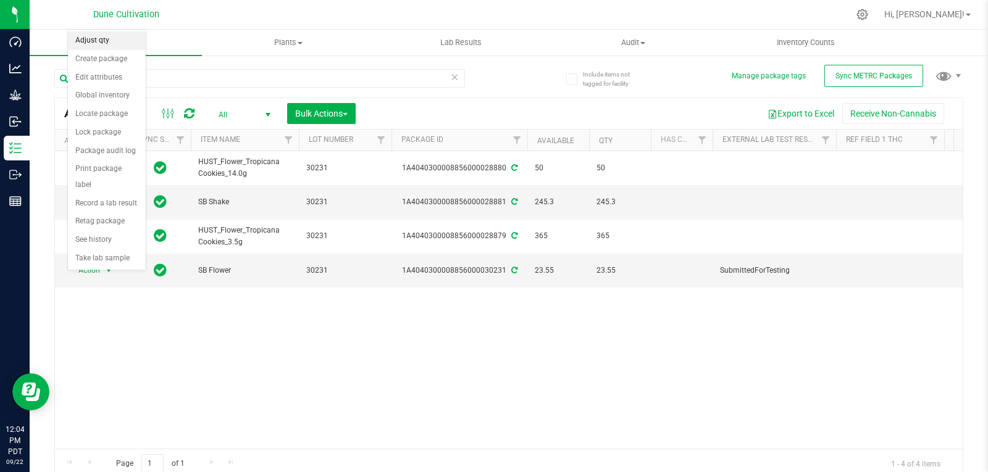
click at [118, 35] on li "Adjust qty" at bounding box center [107, 40] width 78 height 19
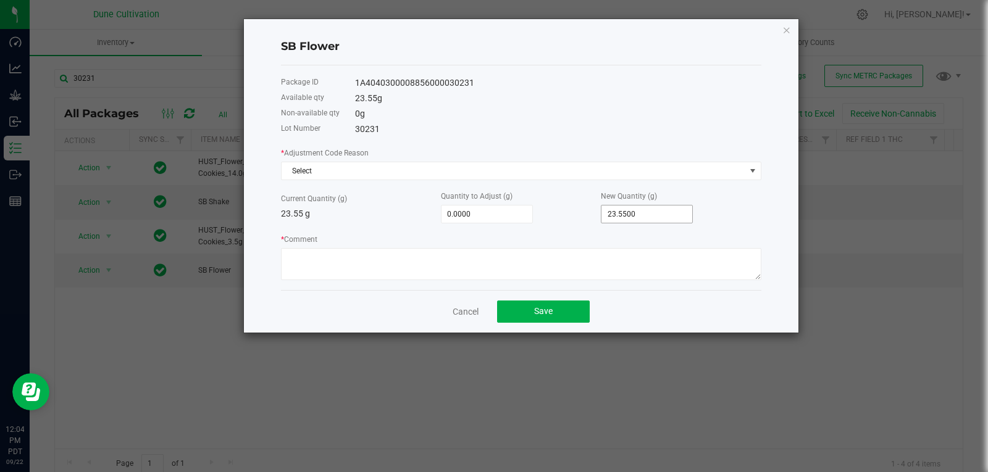
type input "23.55"
click at [668, 213] on input "23.55" at bounding box center [647, 214] width 91 height 17
type input "-23.5500"
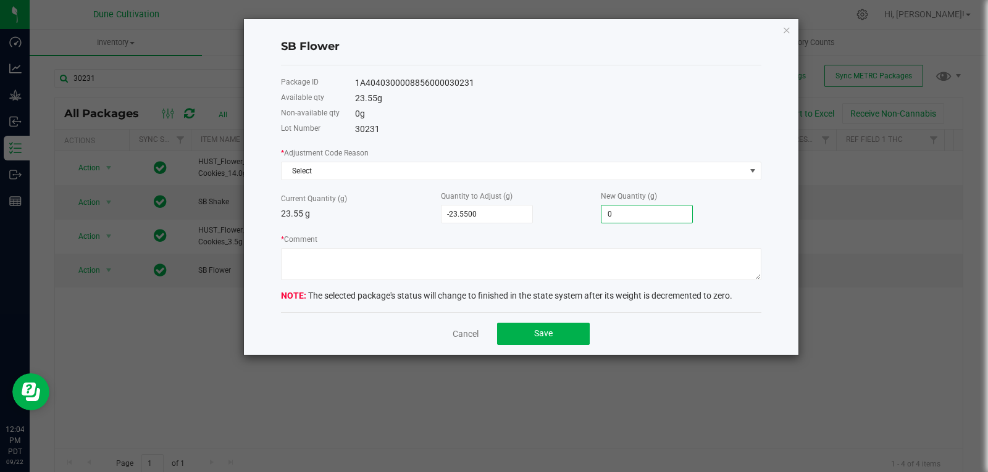
type input "0.0000"
click at [657, 181] on div "* Adjustment Code Reason Select Current Quantity (g) 23.55 g Quantity to Adjust…" at bounding box center [521, 213] width 481 height 134
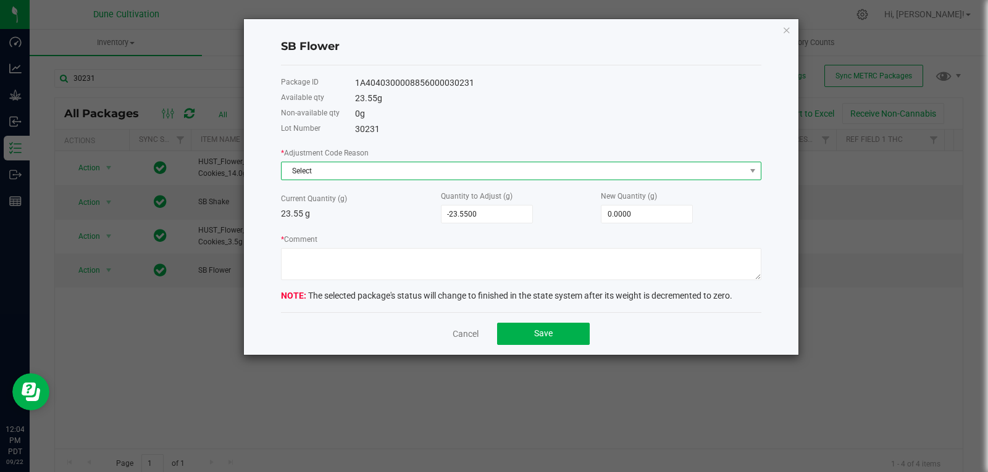
click at [658, 174] on span "Select" at bounding box center [514, 170] width 464 height 17
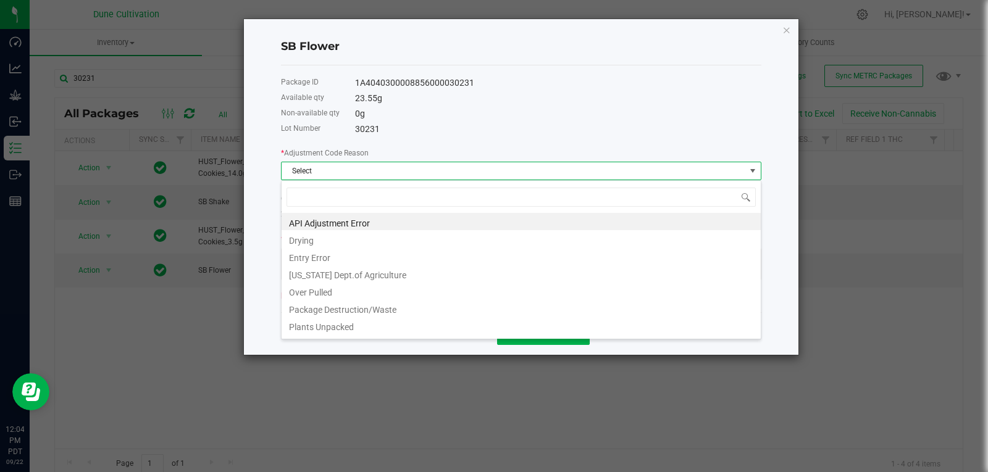
type input "s"
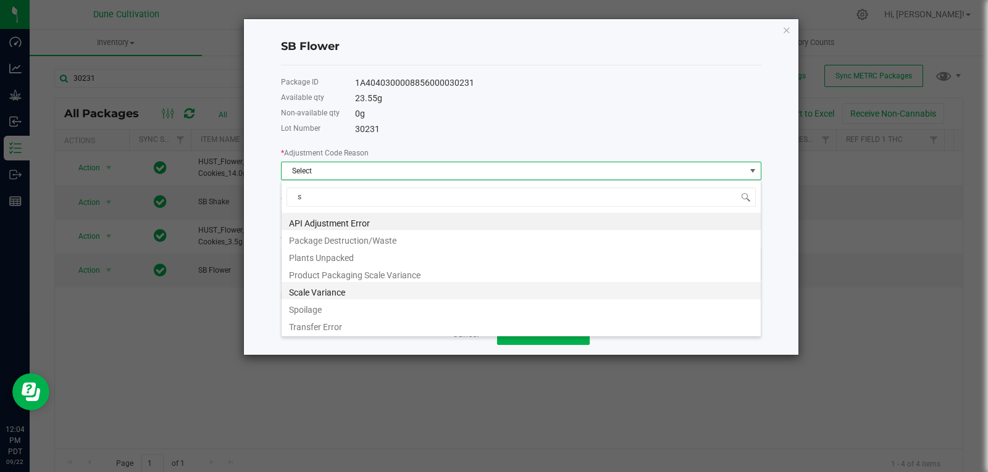
click at [479, 298] on li "Scale Variance" at bounding box center [521, 290] width 479 height 17
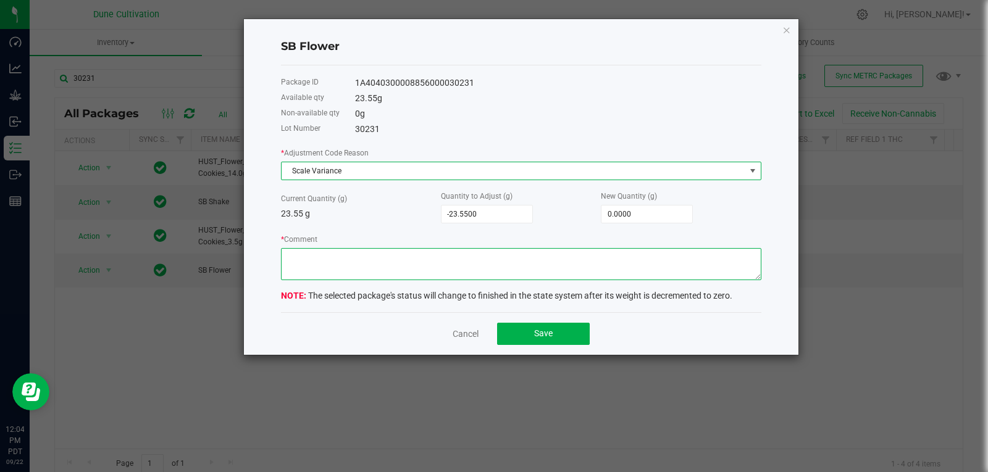
click at [539, 258] on textarea "* Comment" at bounding box center [521, 264] width 481 height 32
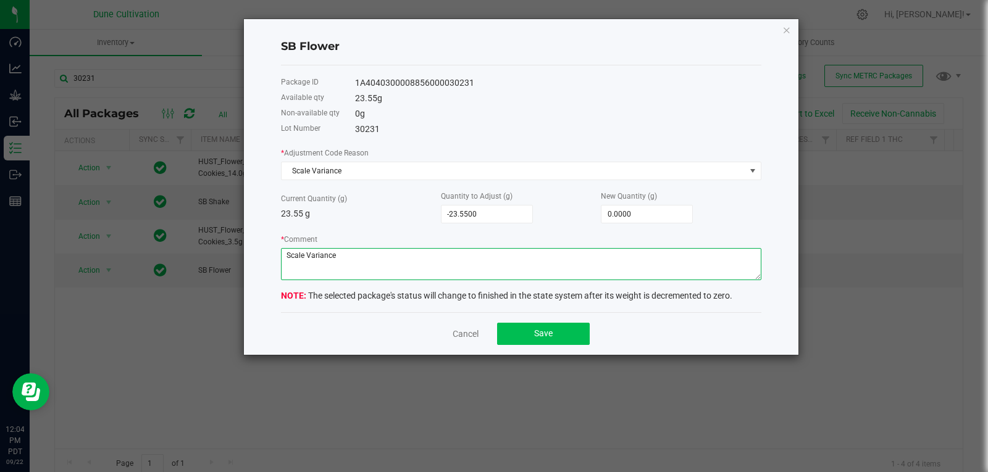
type textarea "Scale Variance"
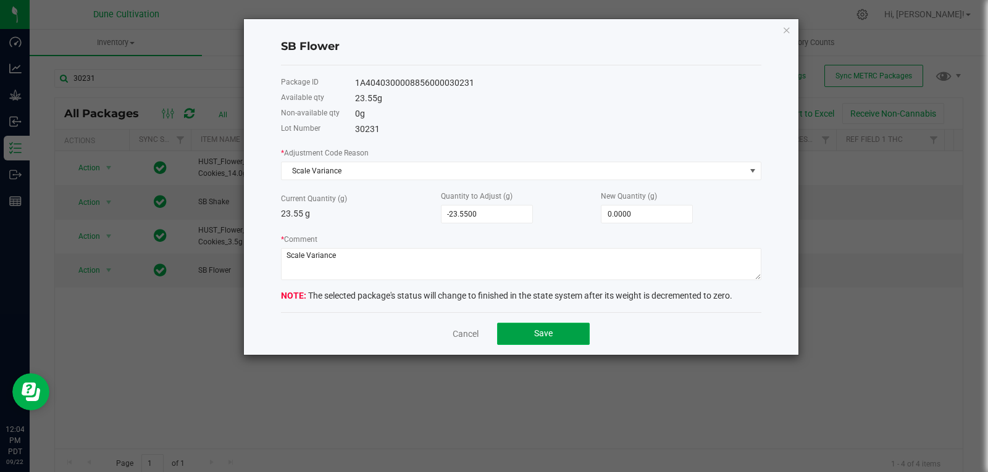
click at [513, 328] on button "Save" at bounding box center [543, 334] width 93 height 22
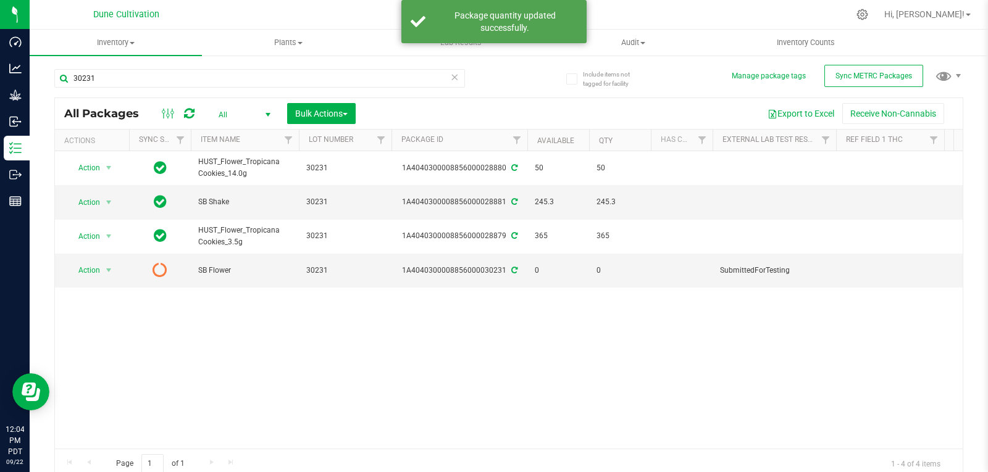
click at [347, 320] on div "Action Action Adjust qty Create package Edit attributes Global inventory Locate…" at bounding box center [509, 300] width 908 height 298
